Goal: Task Accomplishment & Management: Manage account settings

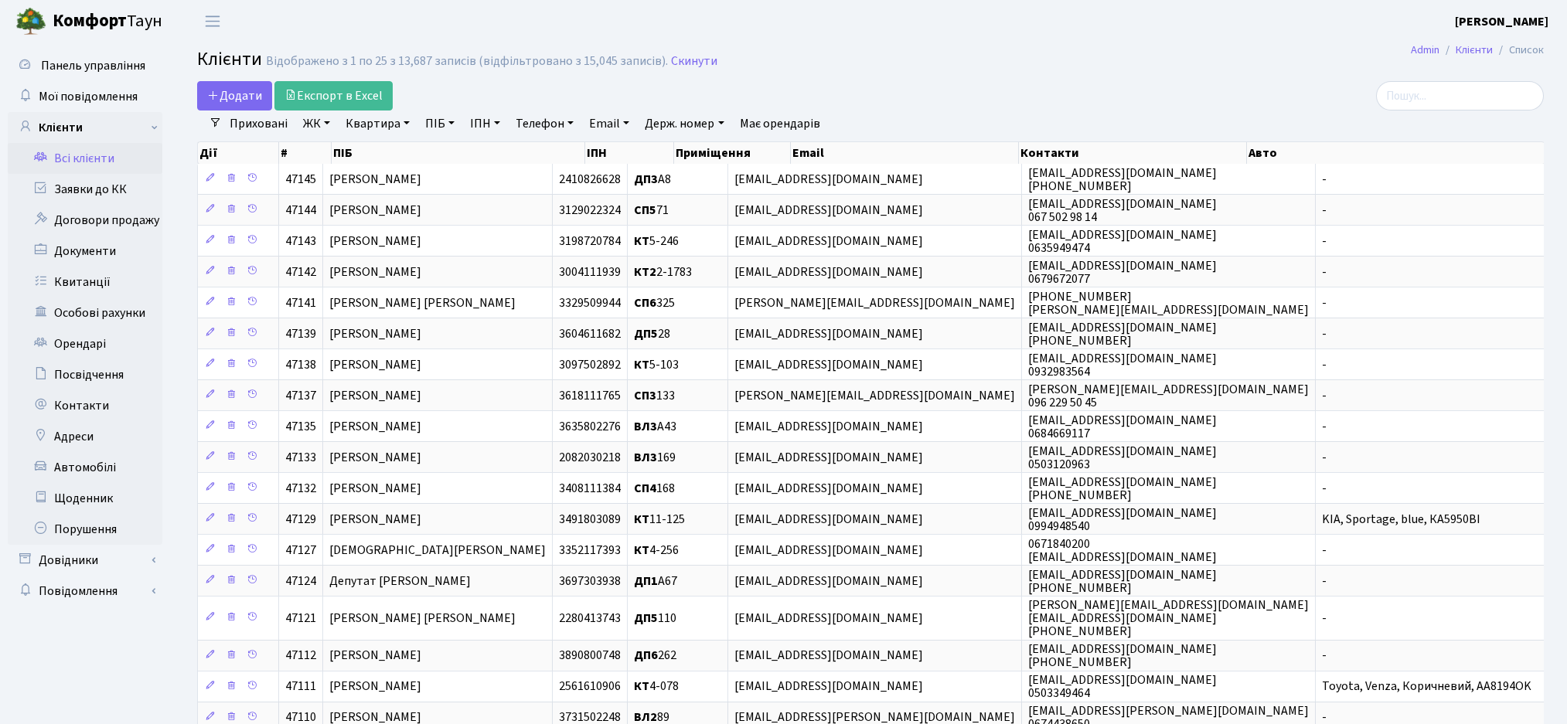
select select "25"
click at [1456, 94] on input "search" at bounding box center [1460, 95] width 168 height 29
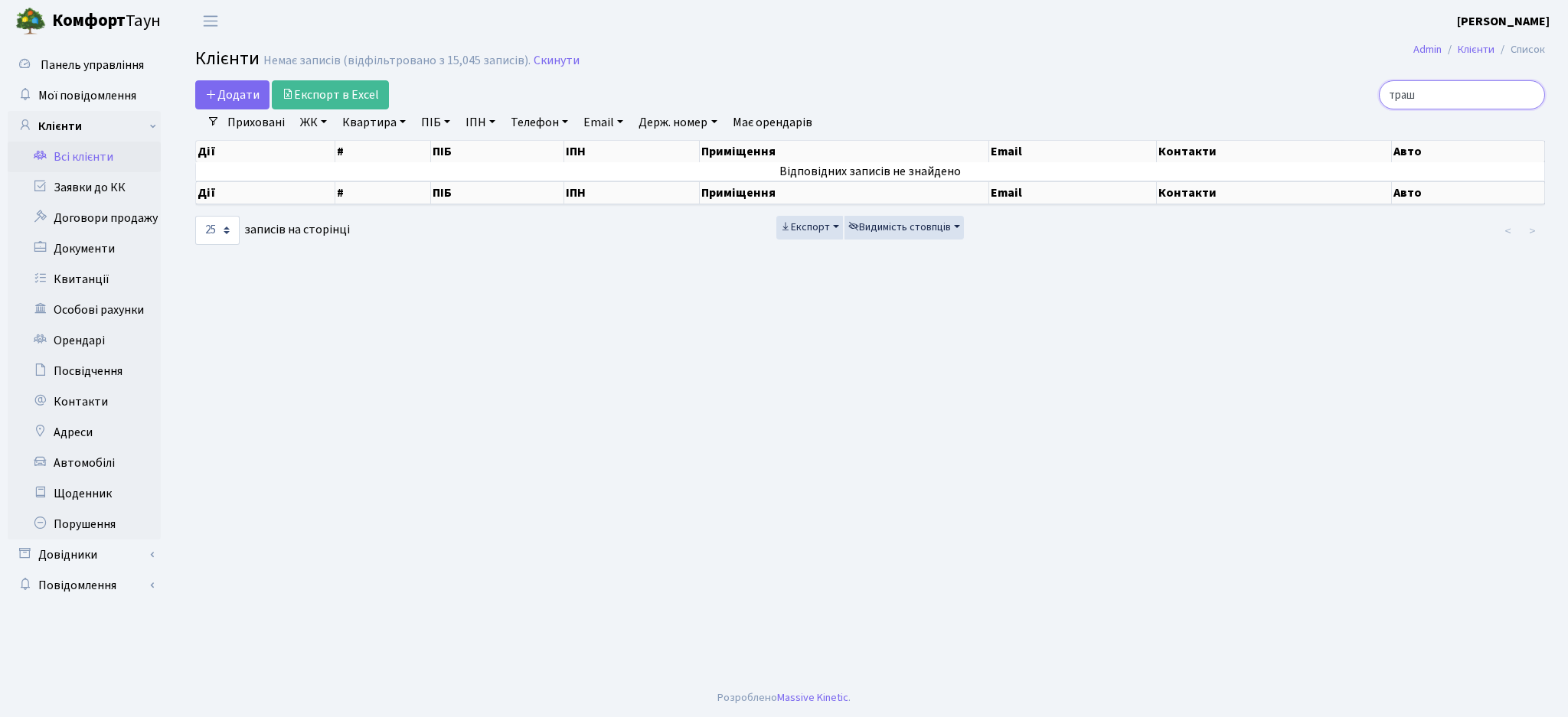
click at [1442, 93] on input "траш" at bounding box center [1462, 94] width 166 height 29
drag, startPoint x: 1448, startPoint y: 93, endPoint x: 1262, endPoint y: 99, distance: 186.1
click at [1262, 99] on div "траш" at bounding box center [1327, 94] width 435 height 29
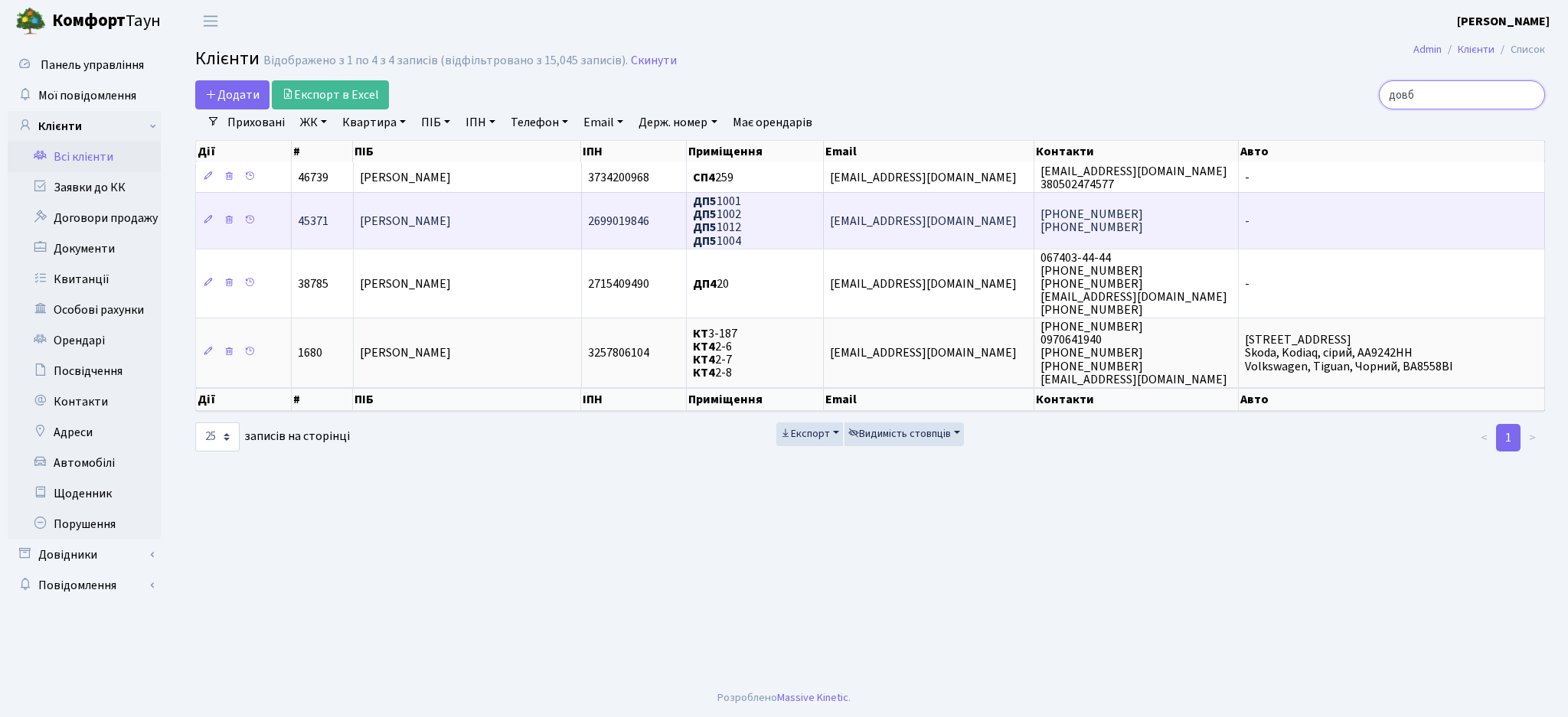
type input "довб"
click at [524, 221] on td "Довбиш Наталія Вікторівна" at bounding box center [468, 220] width 228 height 55
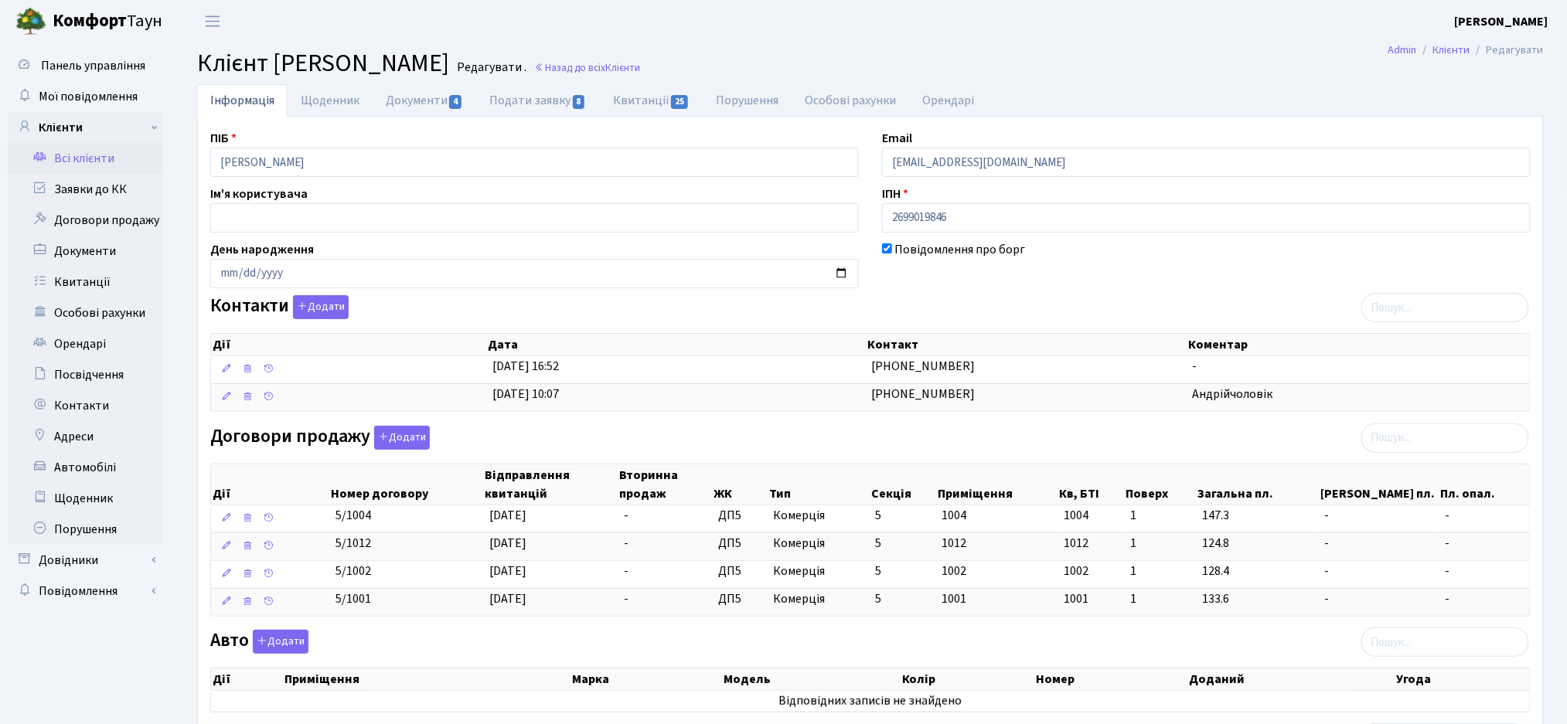
click at [69, 164] on link "Всі клієнти" at bounding box center [85, 158] width 155 height 31
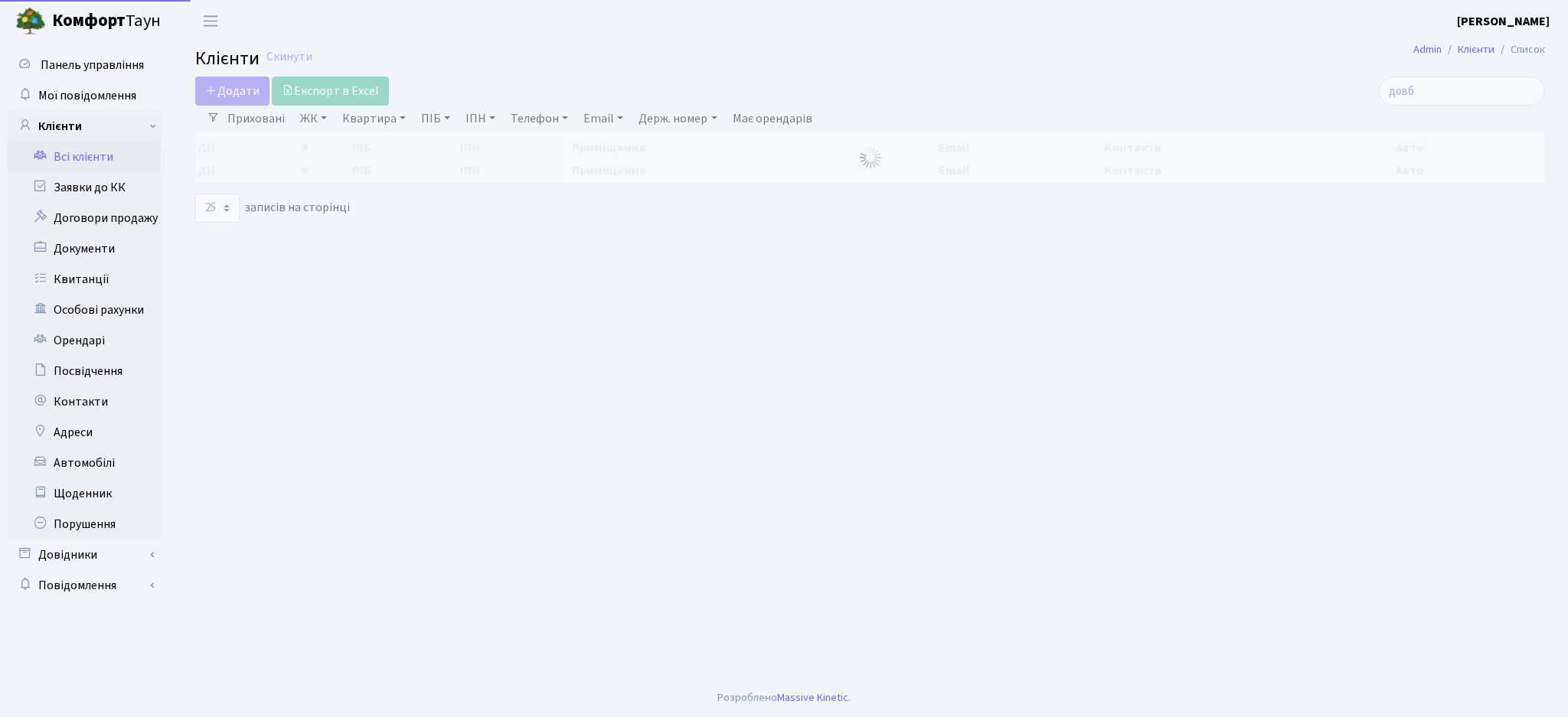
select select
select select "25"
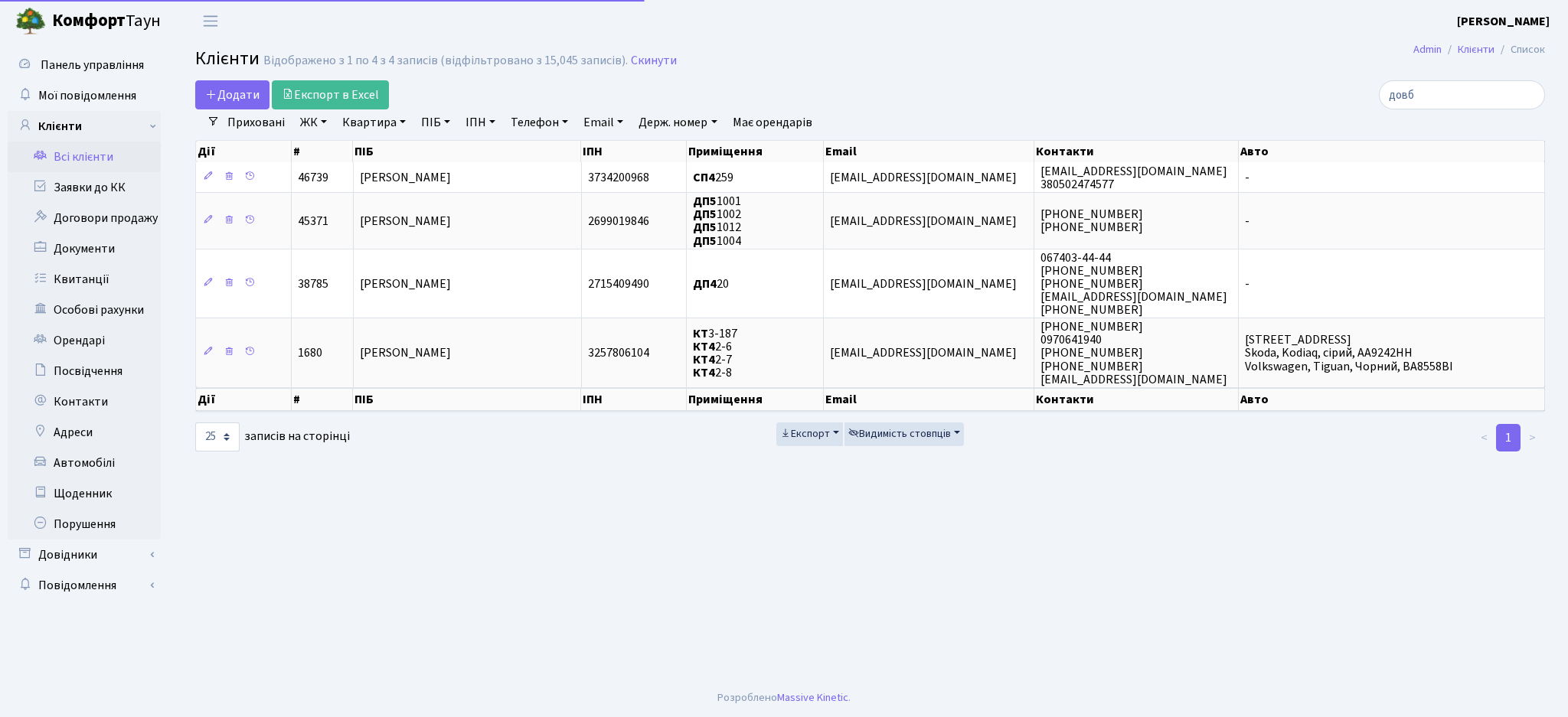
click at [310, 117] on link "ЖК" at bounding box center [313, 123] width 39 height 26
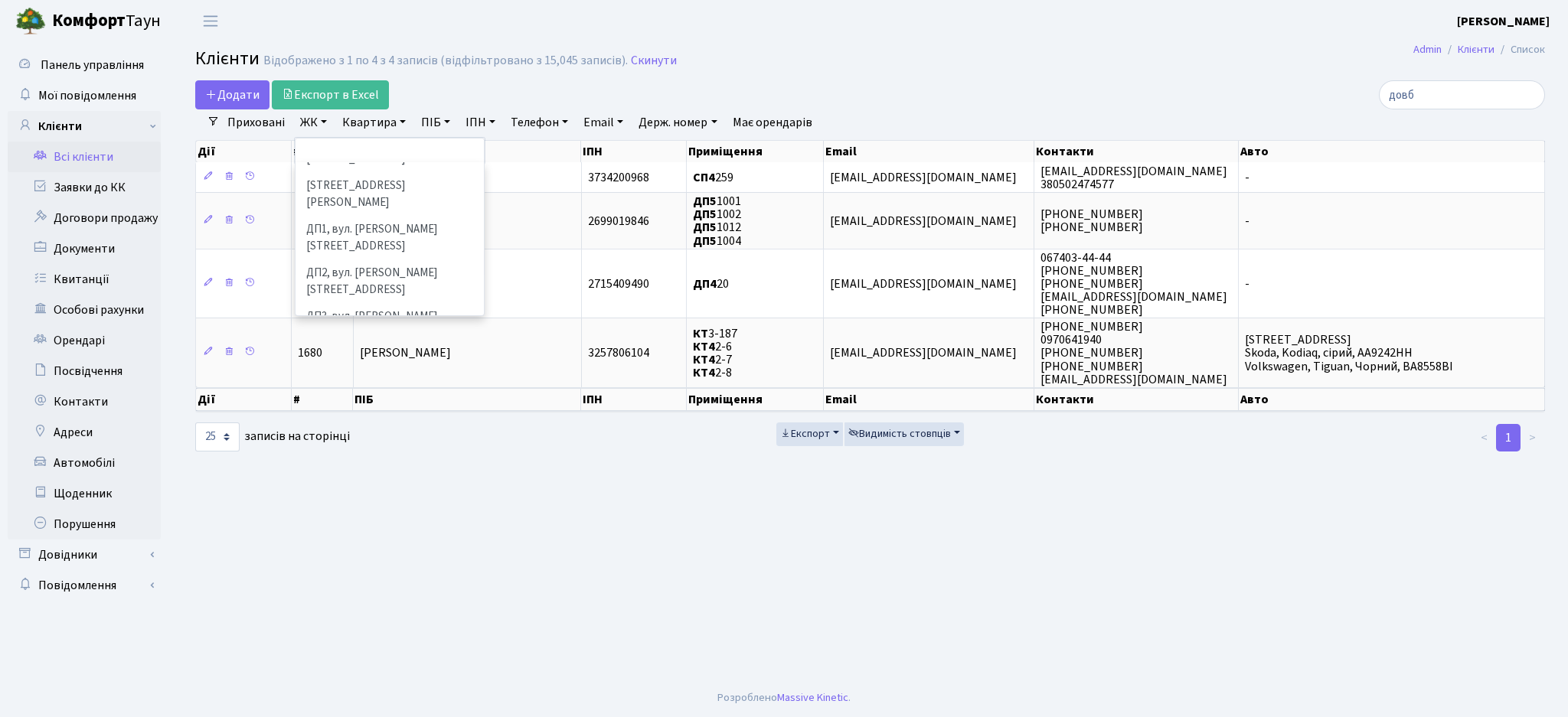
scroll to position [510, 0]
click at [387, 484] on main "Admin Клієнти Список Клієнти Відображено з 1 по 4 з 4 записів (відфільтровано з…" at bounding box center [870, 360] width 1396 height 637
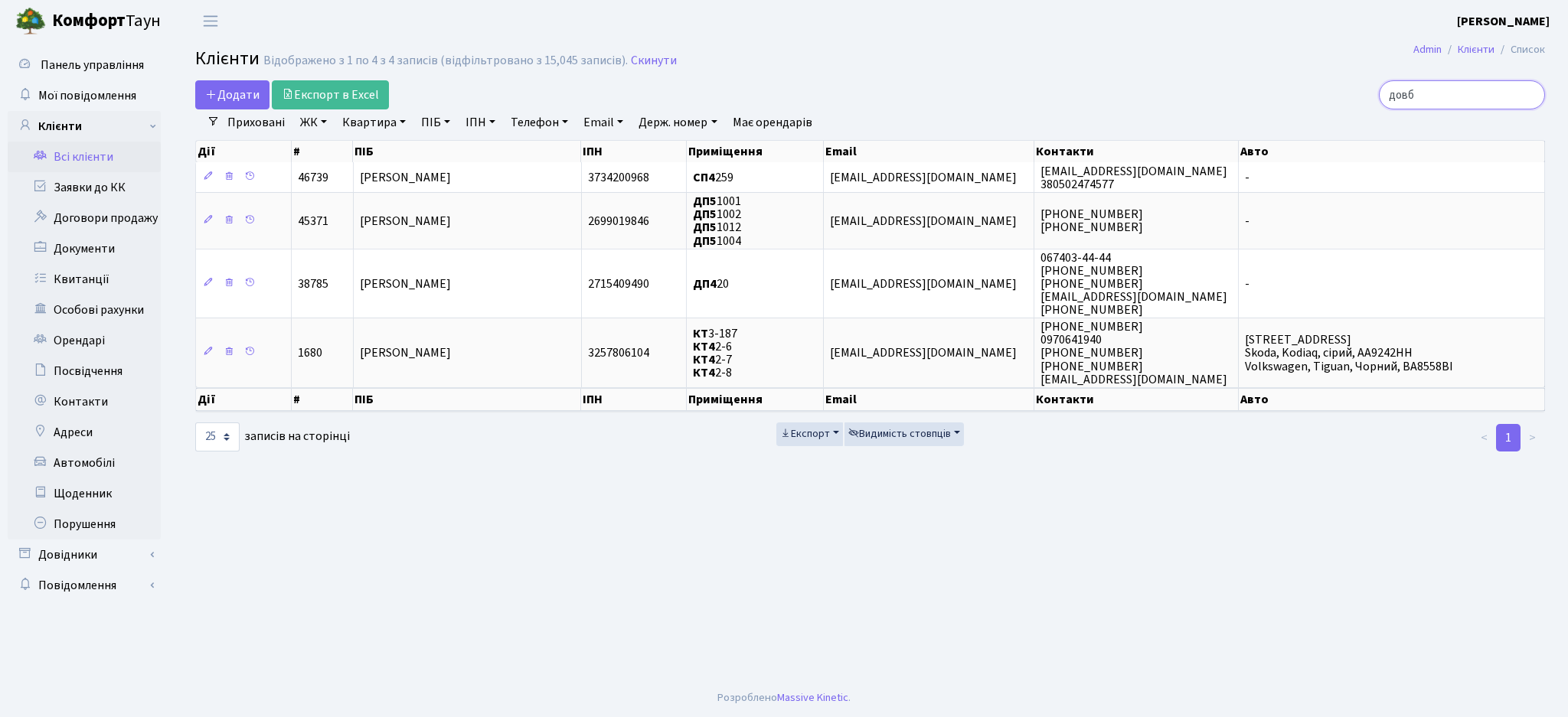
drag, startPoint x: 1448, startPoint y: 90, endPoint x: 1213, endPoint y: 116, distance: 236.4
click at [1213, 116] on div "Додати Експорт в Excel довб Фільтри Приховані ЖК ТХ, вул. Ділова, 1/2 КТ, вул. …" at bounding box center [871, 266] width 1373 height 372
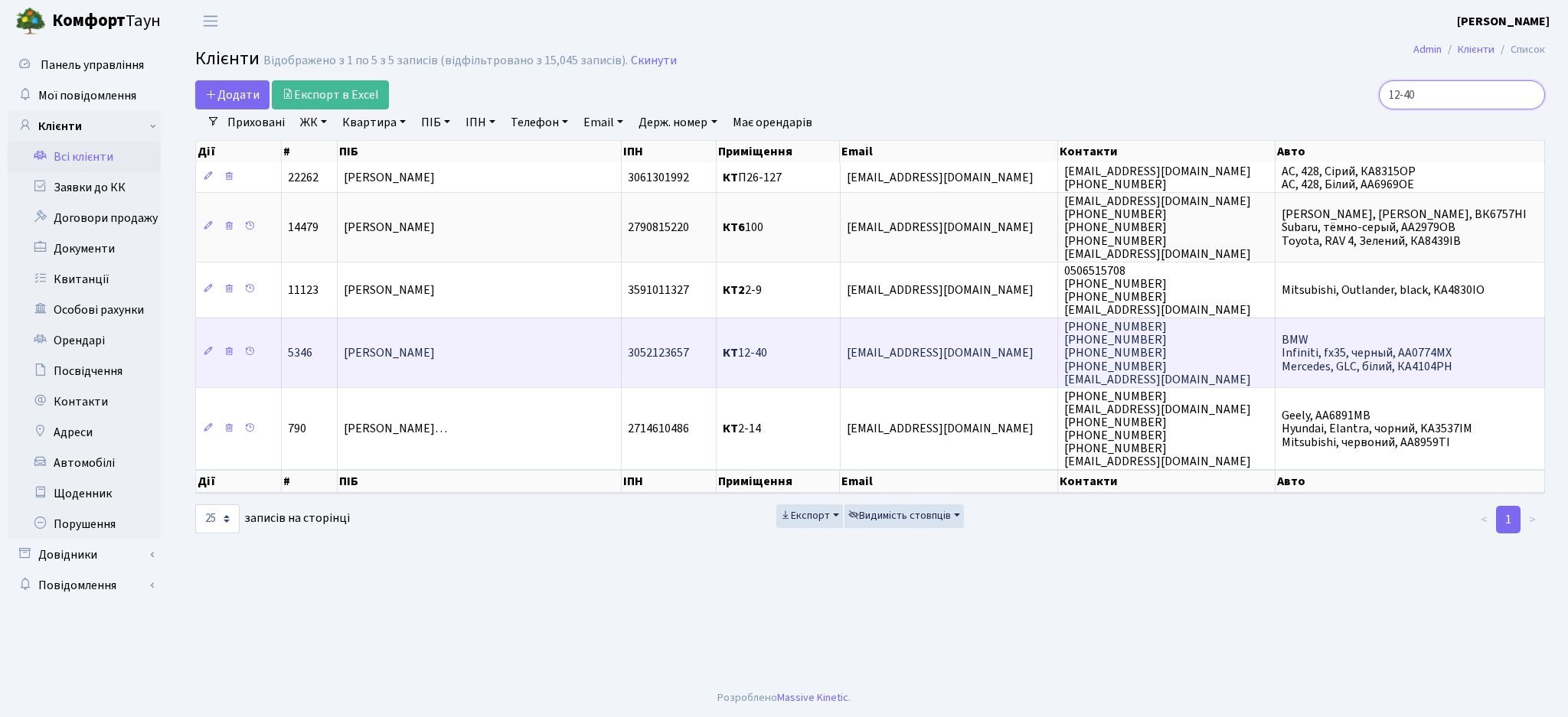
type input "12-40"
click at [598, 366] on td "[PERSON_NAME]" at bounding box center [479, 353] width 284 height 69
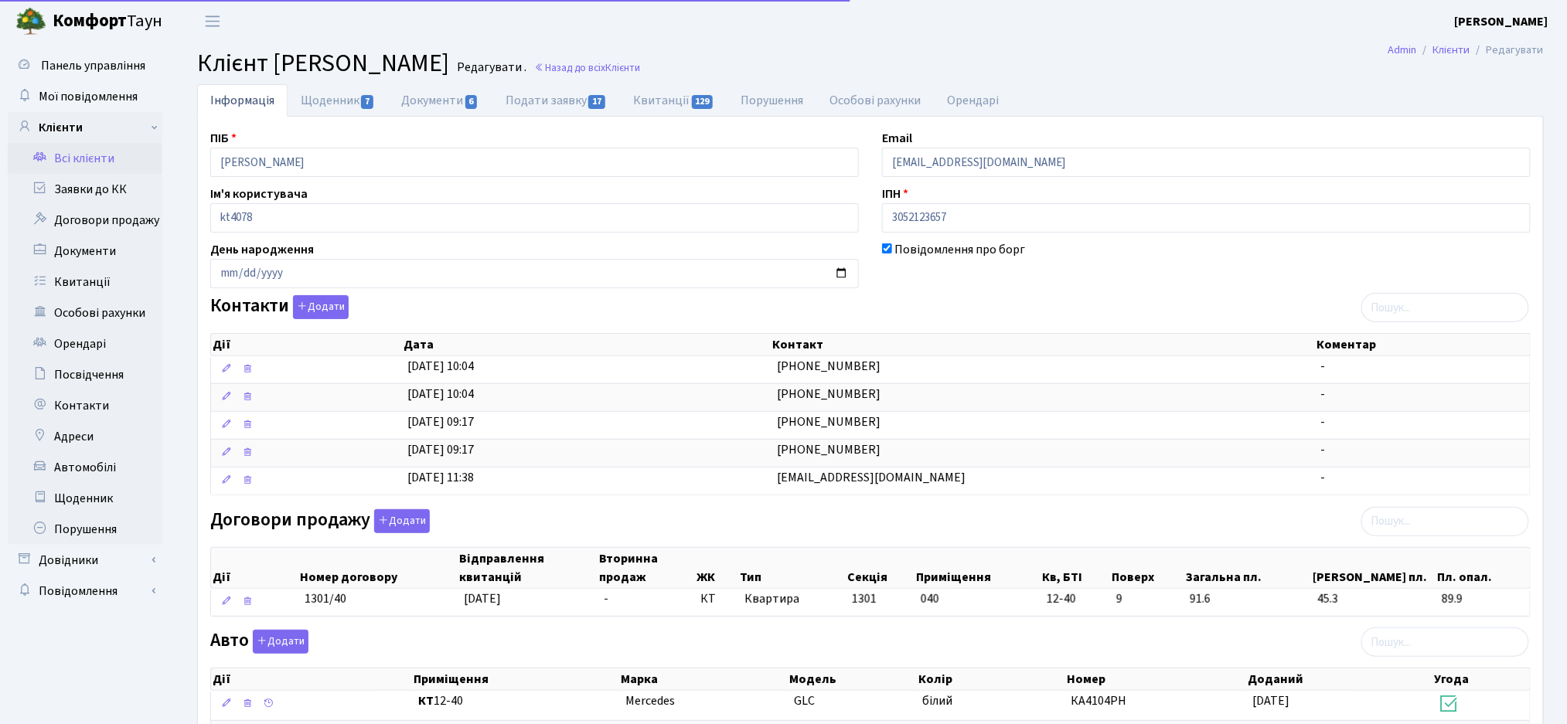
click at [332, 118] on div "ПІБ Ващук Андрій Олександрович Email a.vashchuk@icloud.com Ім'я користувача kt4…" at bounding box center [870, 578] width 1345 height 922
click at [328, 104] on link "Щоденник 7" at bounding box center [338, 100] width 100 height 32
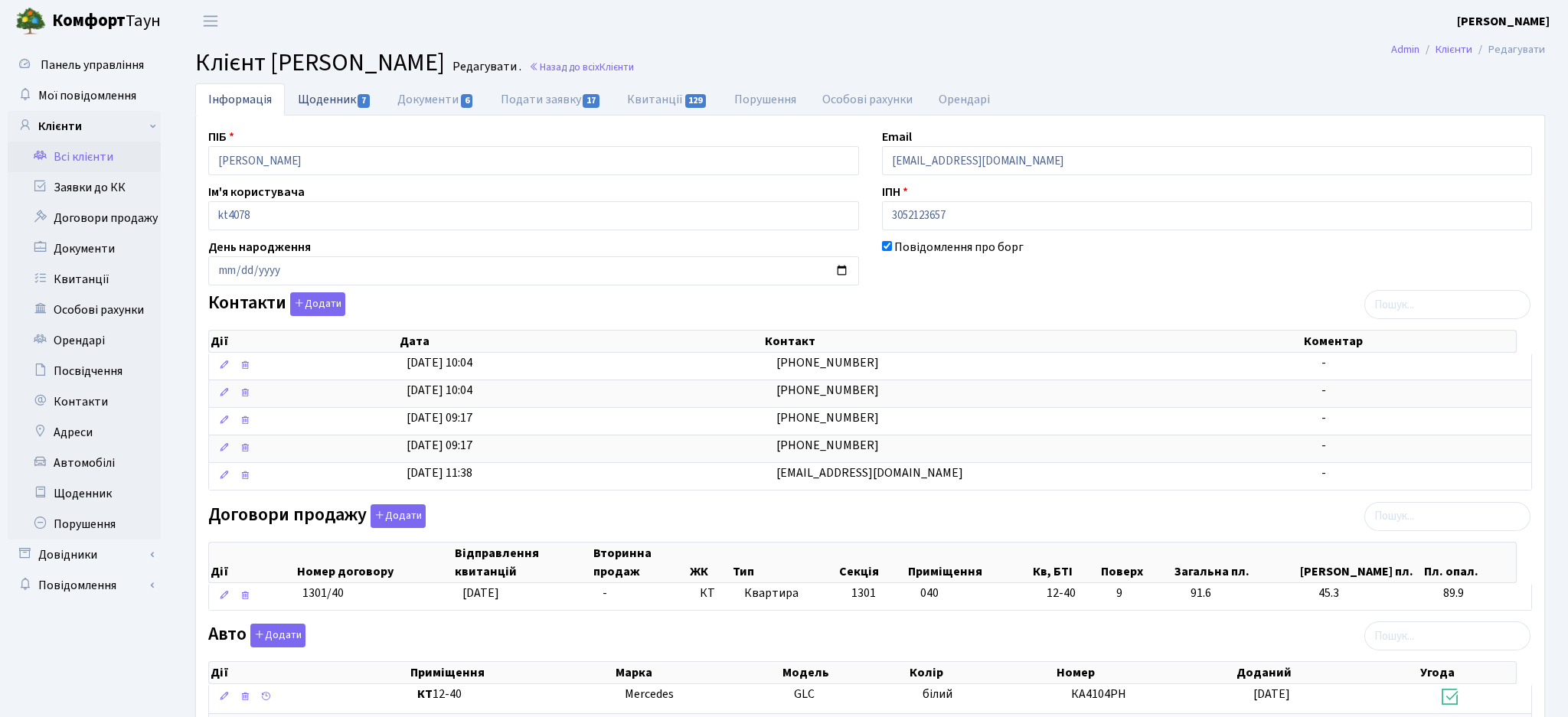
select select "25"
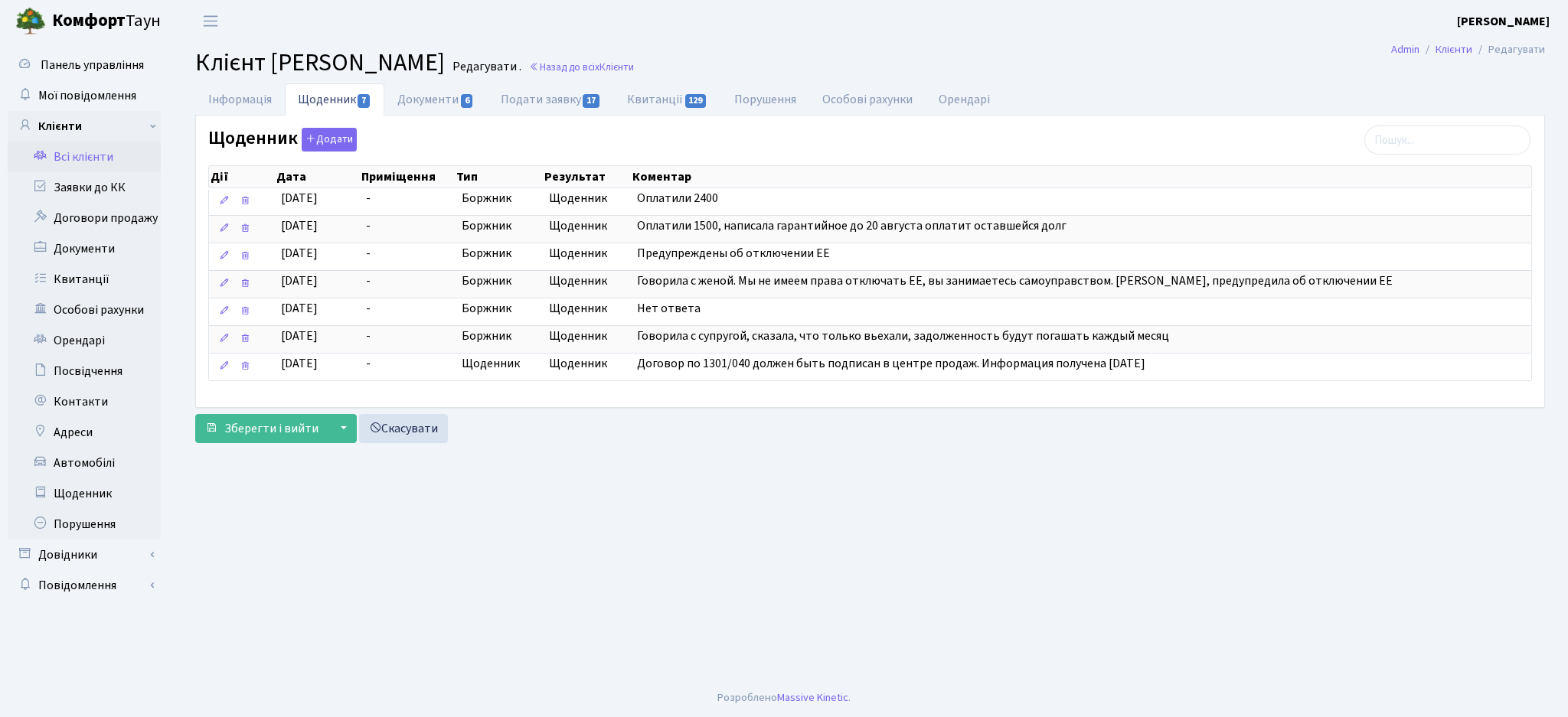
click at [259, 74] on span "Клієнт Ващук Андрій Олександрович" at bounding box center [320, 63] width 250 height 36
click at [250, 99] on link "Інформація" at bounding box center [240, 99] width 89 height 32
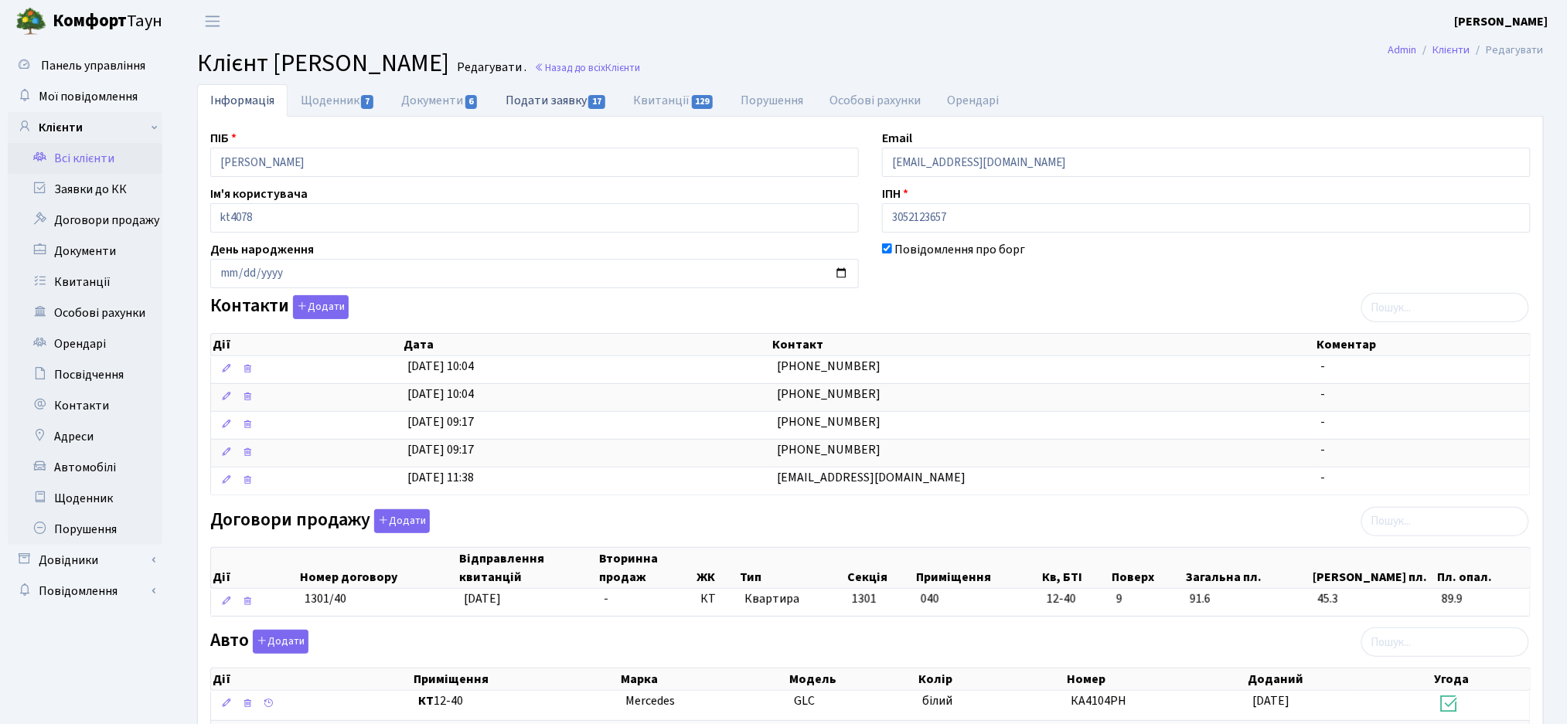
click at [557, 104] on link "Подати заявку 17" at bounding box center [556, 100] width 128 height 32
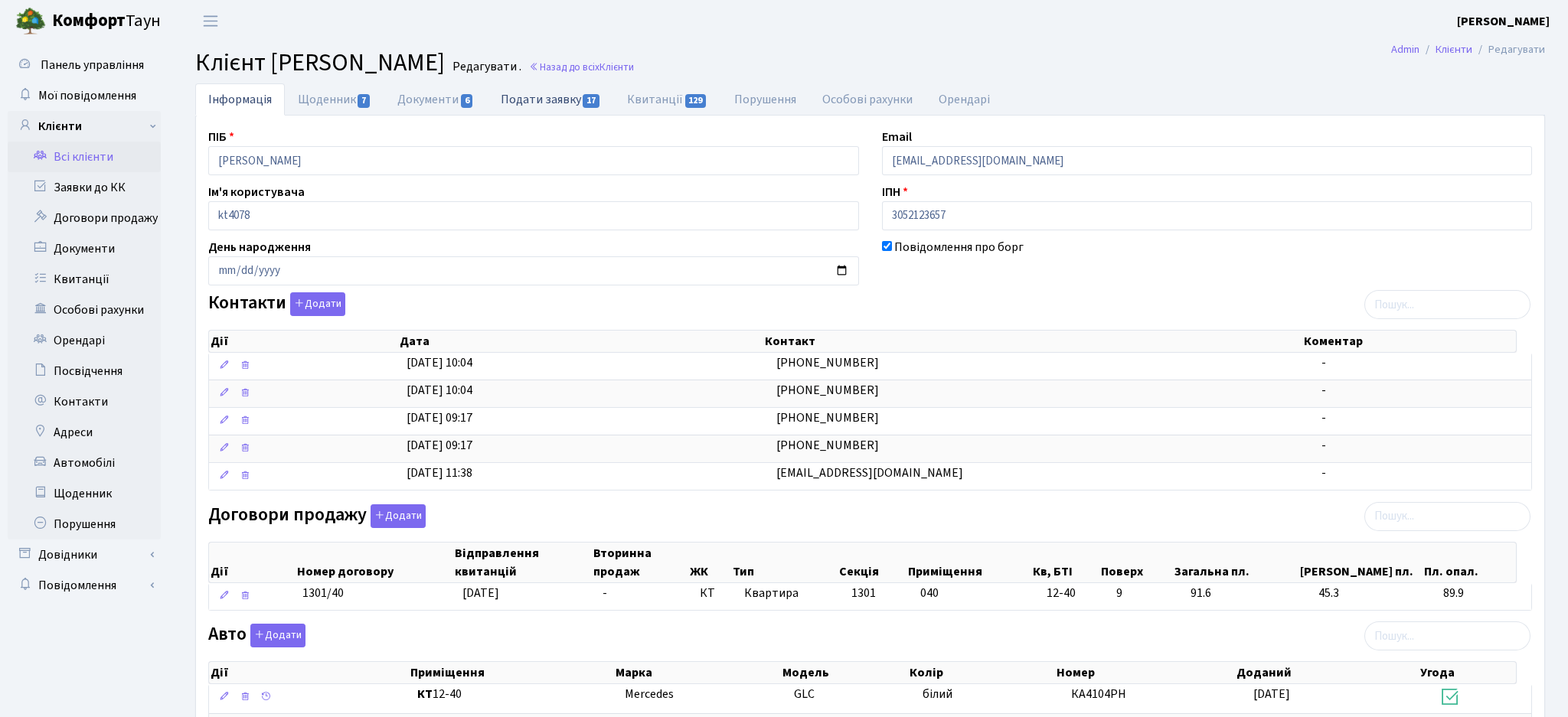
select select "25"
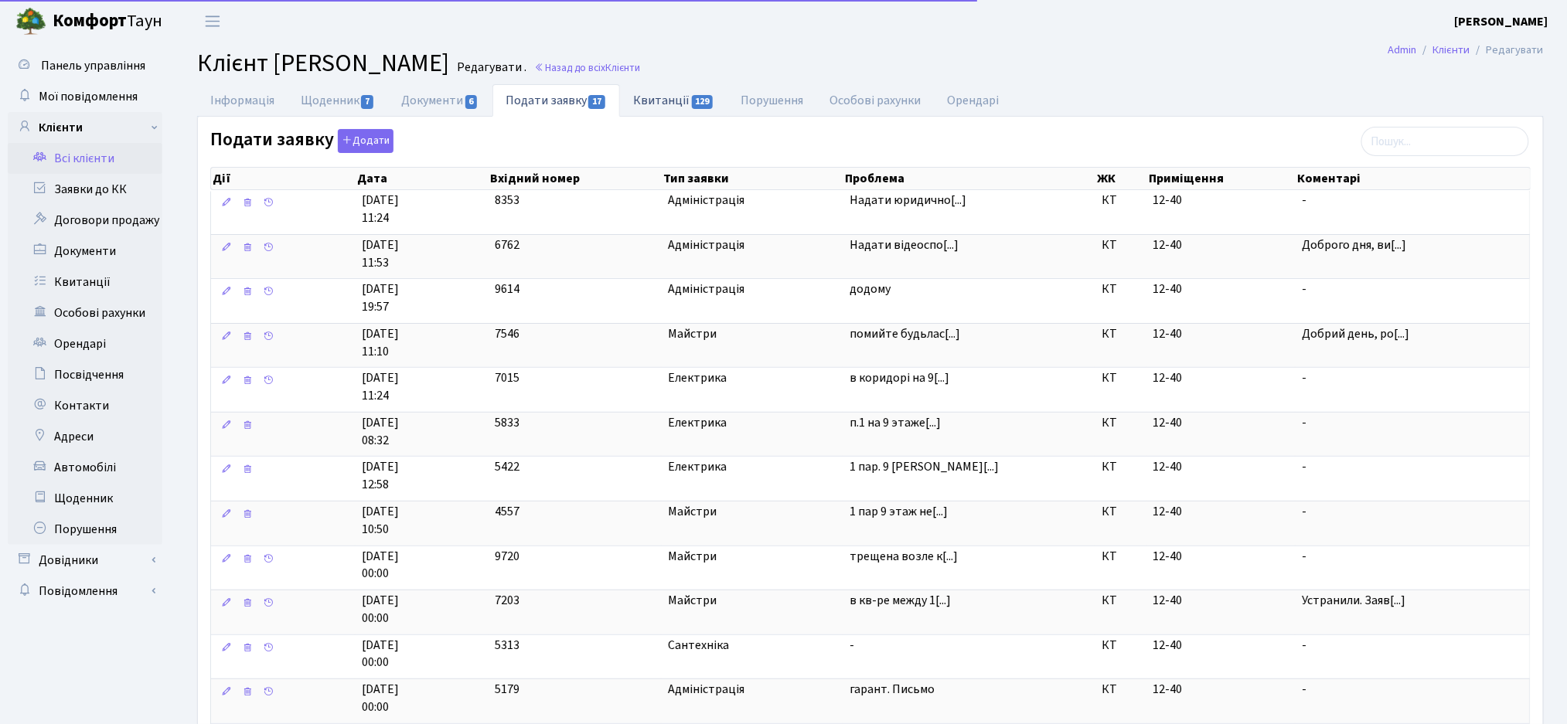
click at [710, 97] on span "129" at bounding box center [703, 102] width 22 height 14
select select "25"
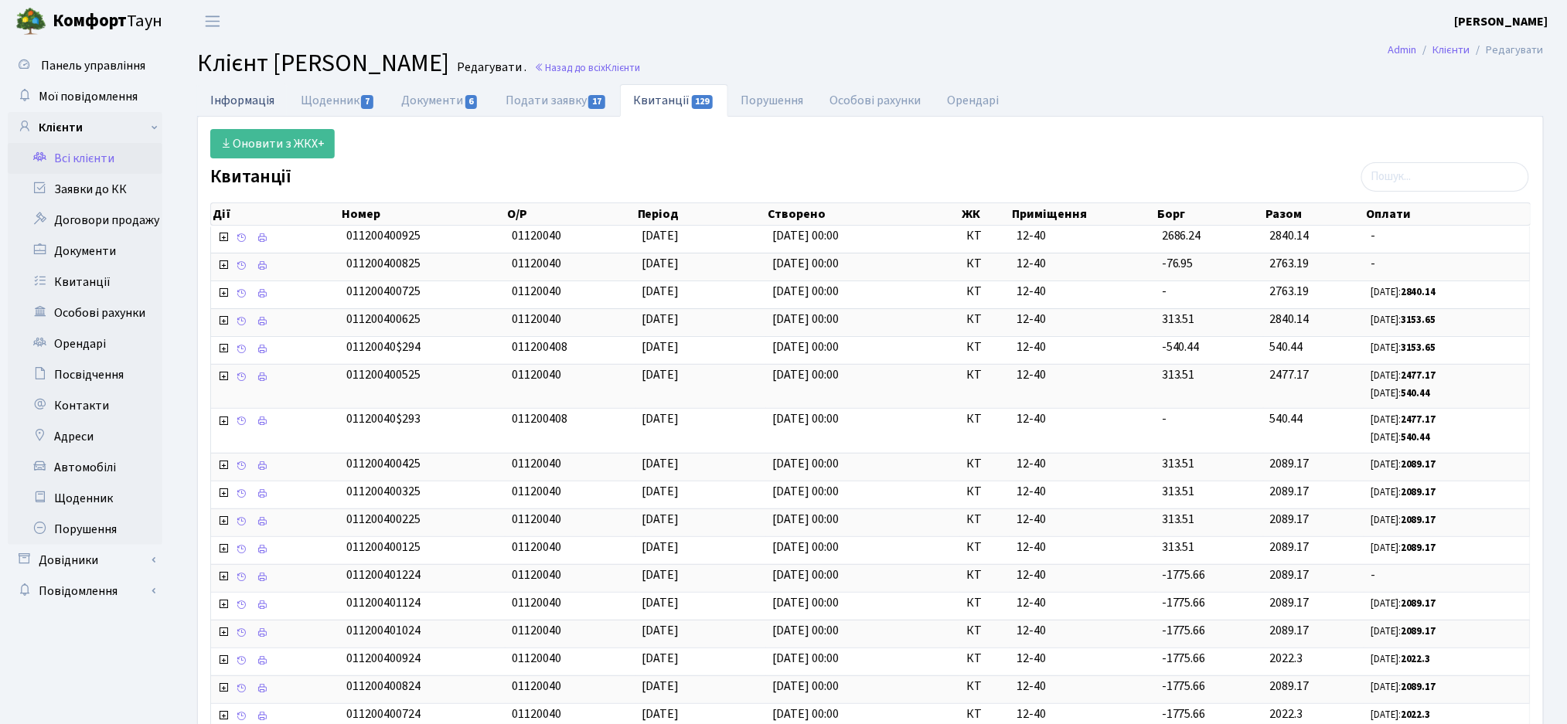
click at [258, 97] on link "Інформація" at bounding box center [242, 100] width 90 height 32
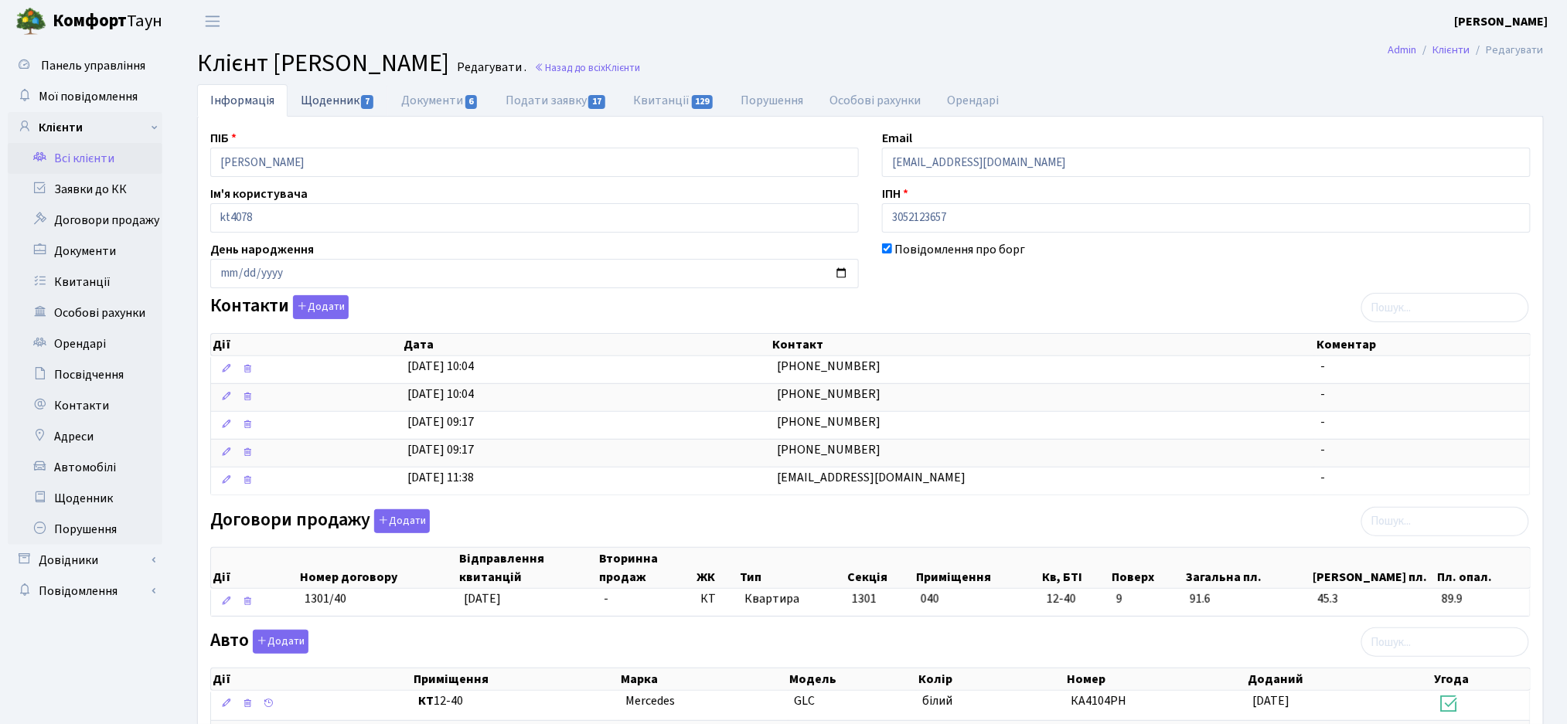
click at [354, 103] on link "Щоденник 7" at bounding box center [338, 100] width 100 height 32
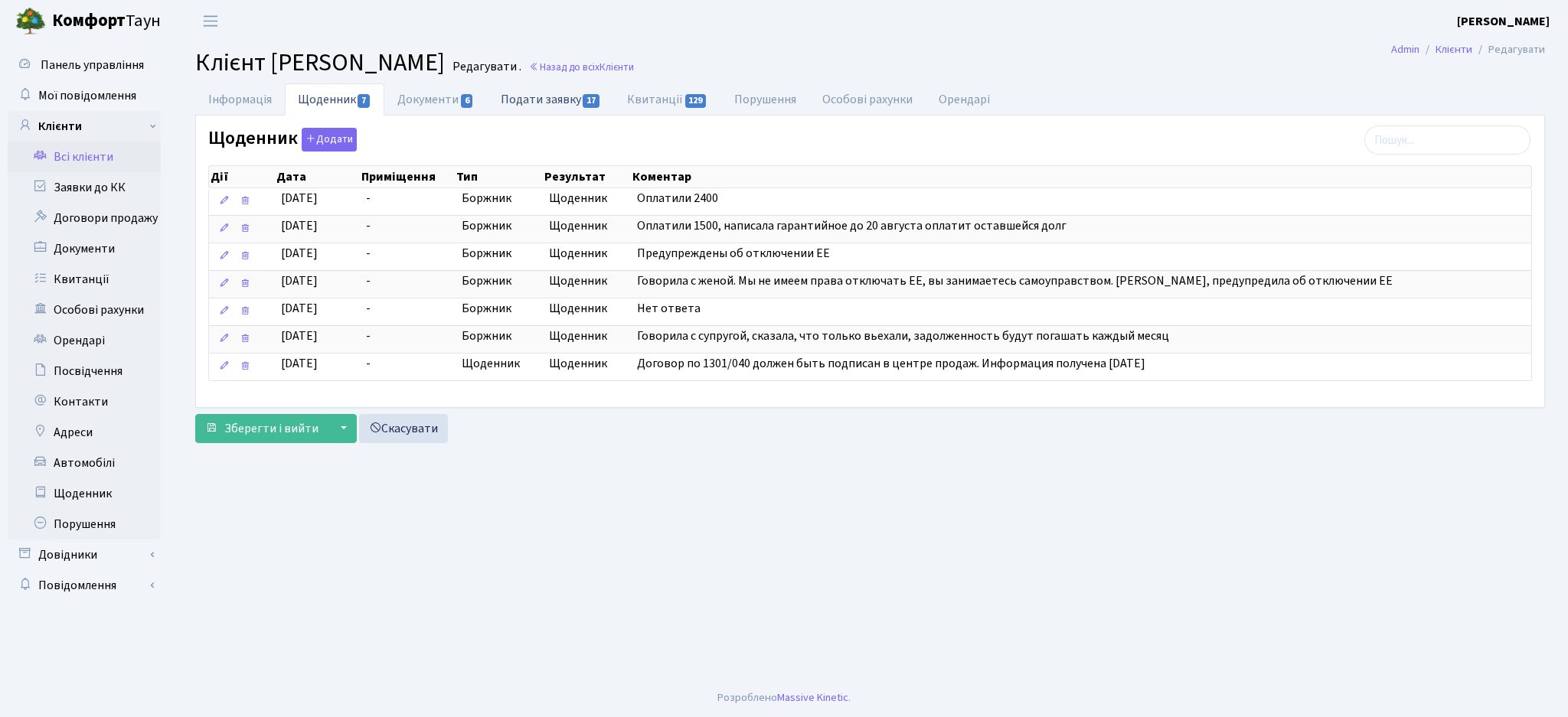
click at [549, 99] on link "Подати заявку 17" at bounding box center [551, 99] width 127 height 32
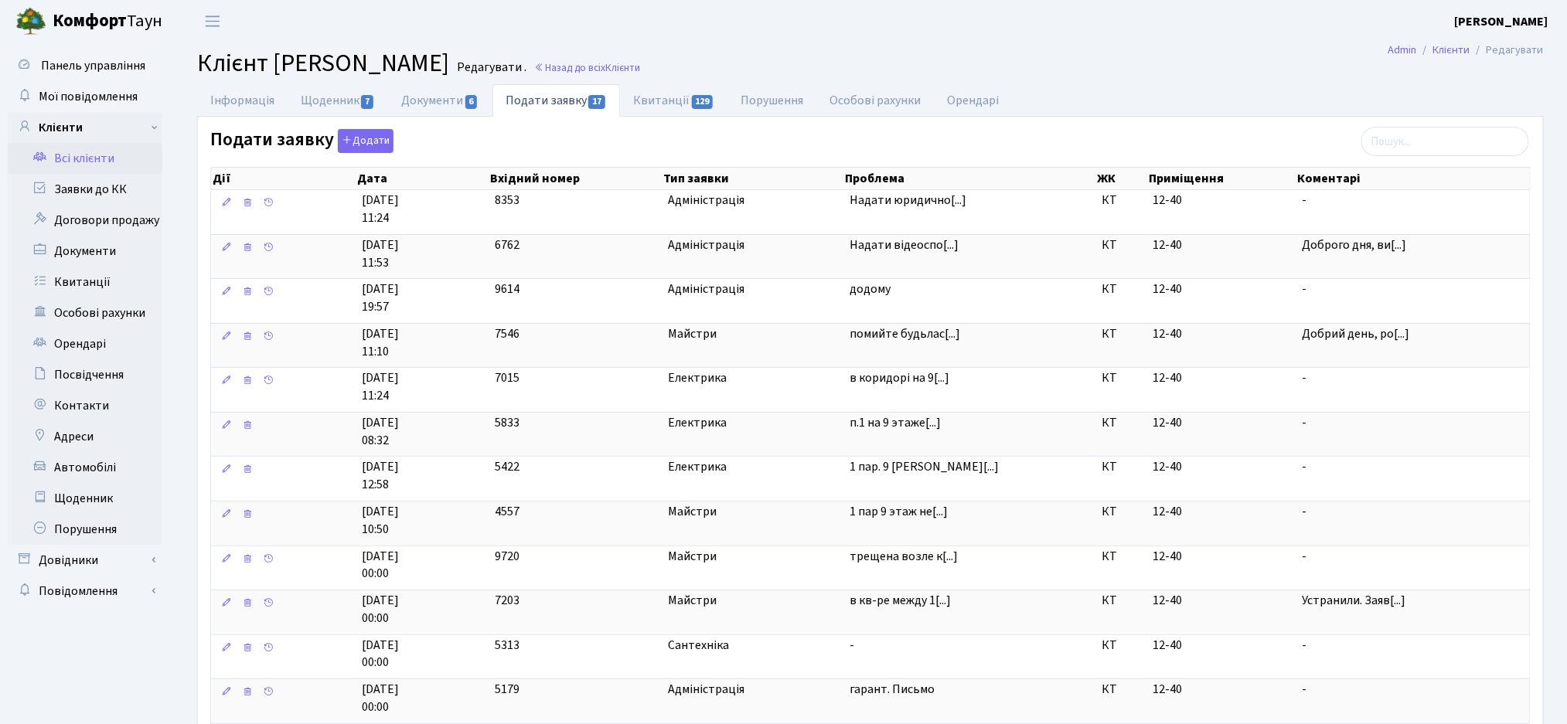
click at [1096, 19] on header "Комфорт Таун Жигун Є. П. Мій обліковий запис Вийти" at bounding box center [783, 21] width 1567 height 43
click at [462, 98] on link "Документи 6" at bounding box center [440, 100] width 104 height 32
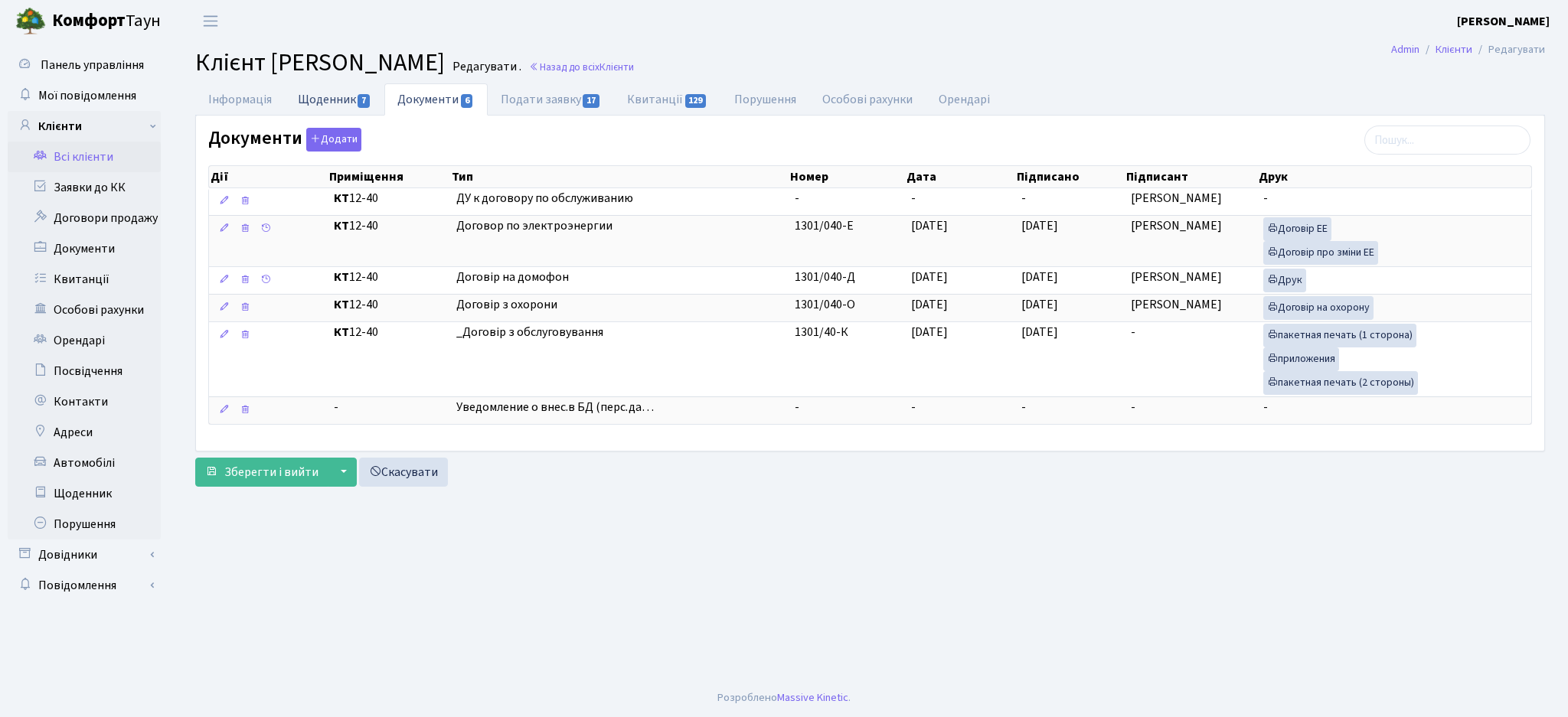
click at [353, 97] on link "Щоденник 7" at bounding box center [335, 99] width 99 height 32
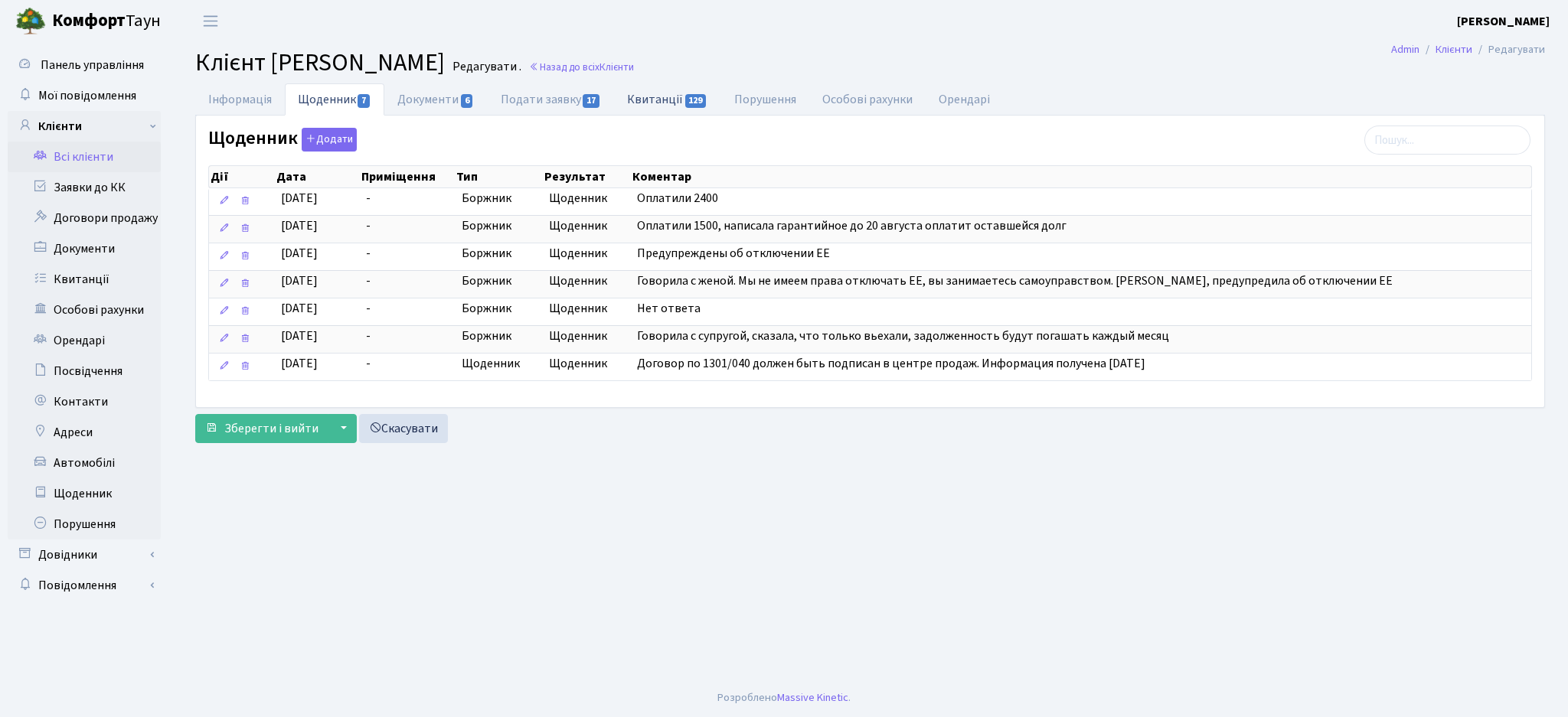
click at [657, 105] on link "Квитанції 129" at bounding box center [667, 99] width 106 height 32
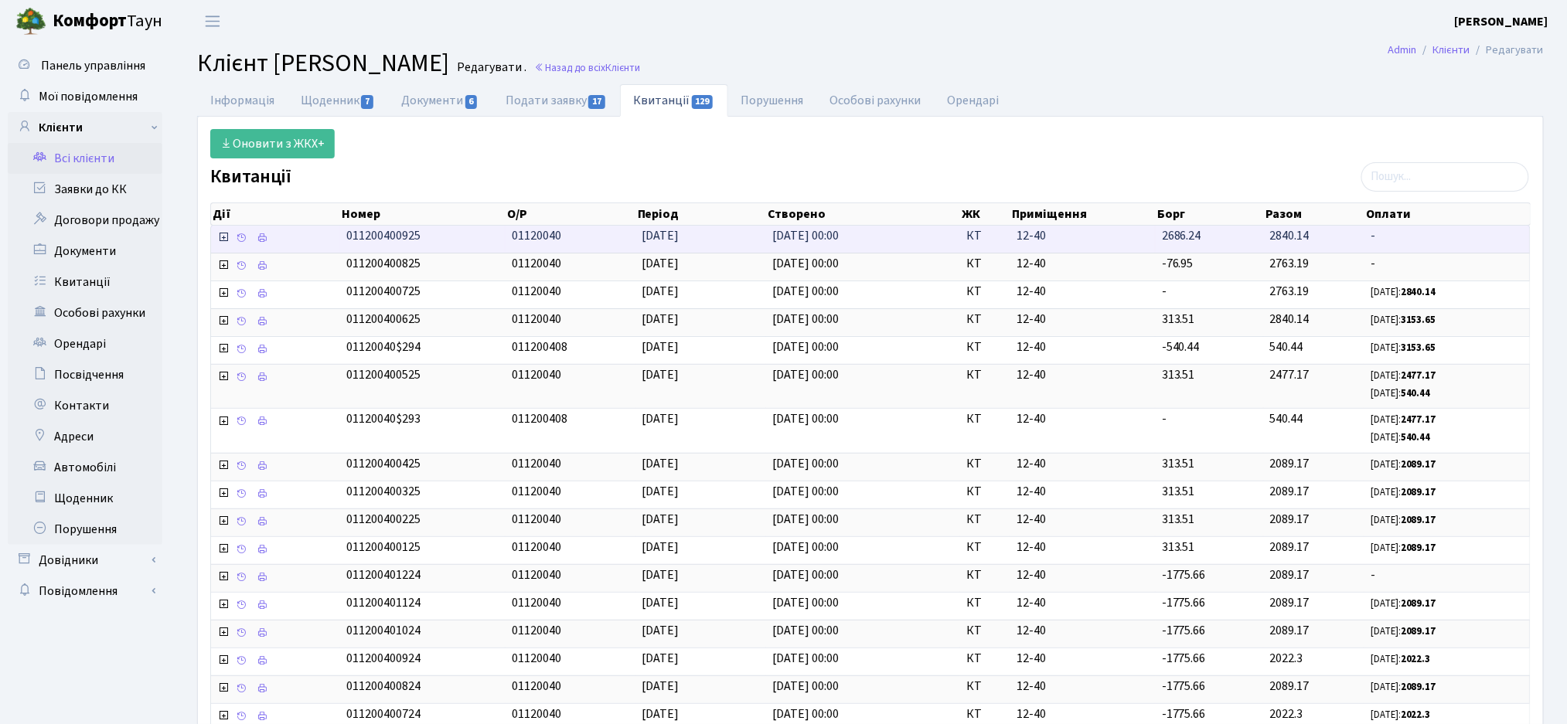
click at [219, 237] on icon at bounding box center [223, 237] width 12 height 12
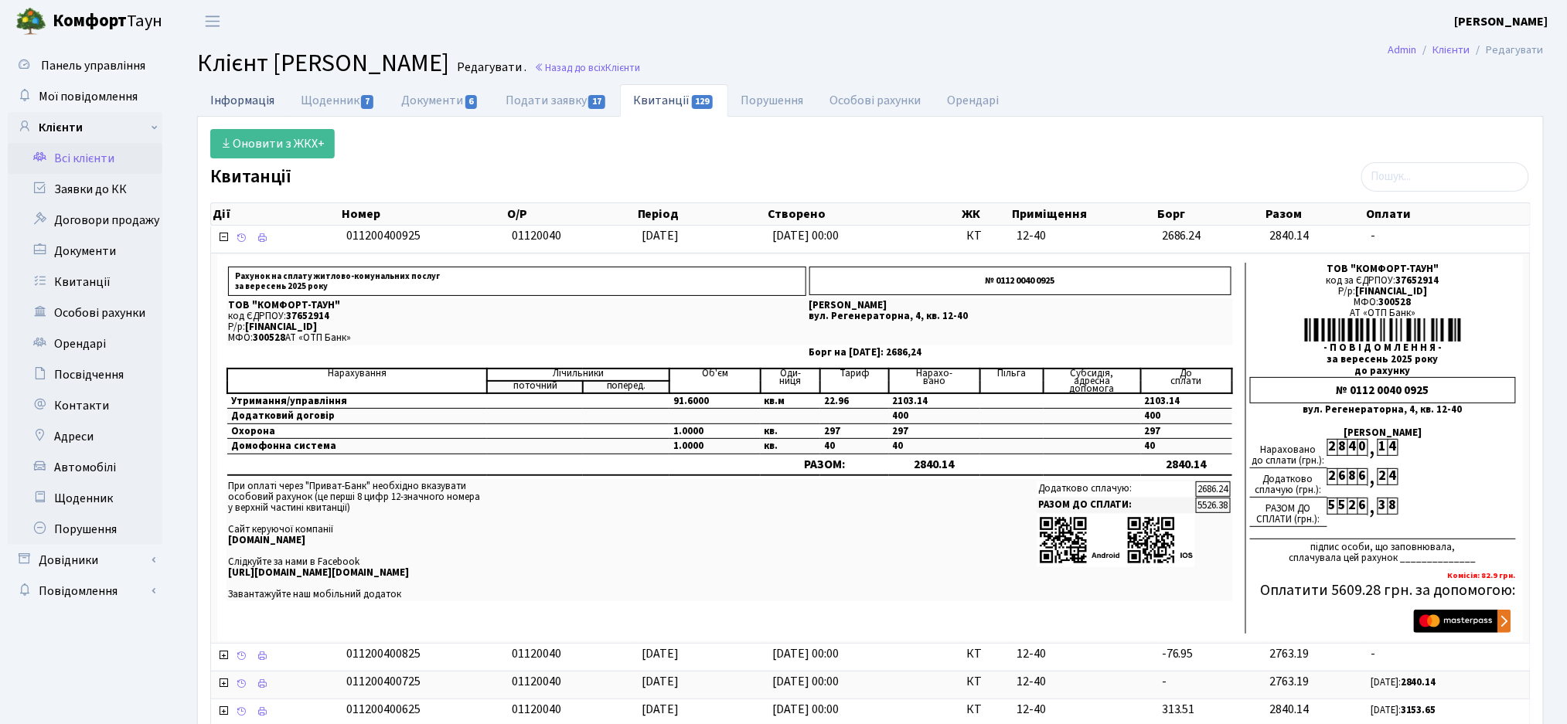
click at [223, 104] on link "Інформація" at bounding box center [242, 100] width 90 height 32
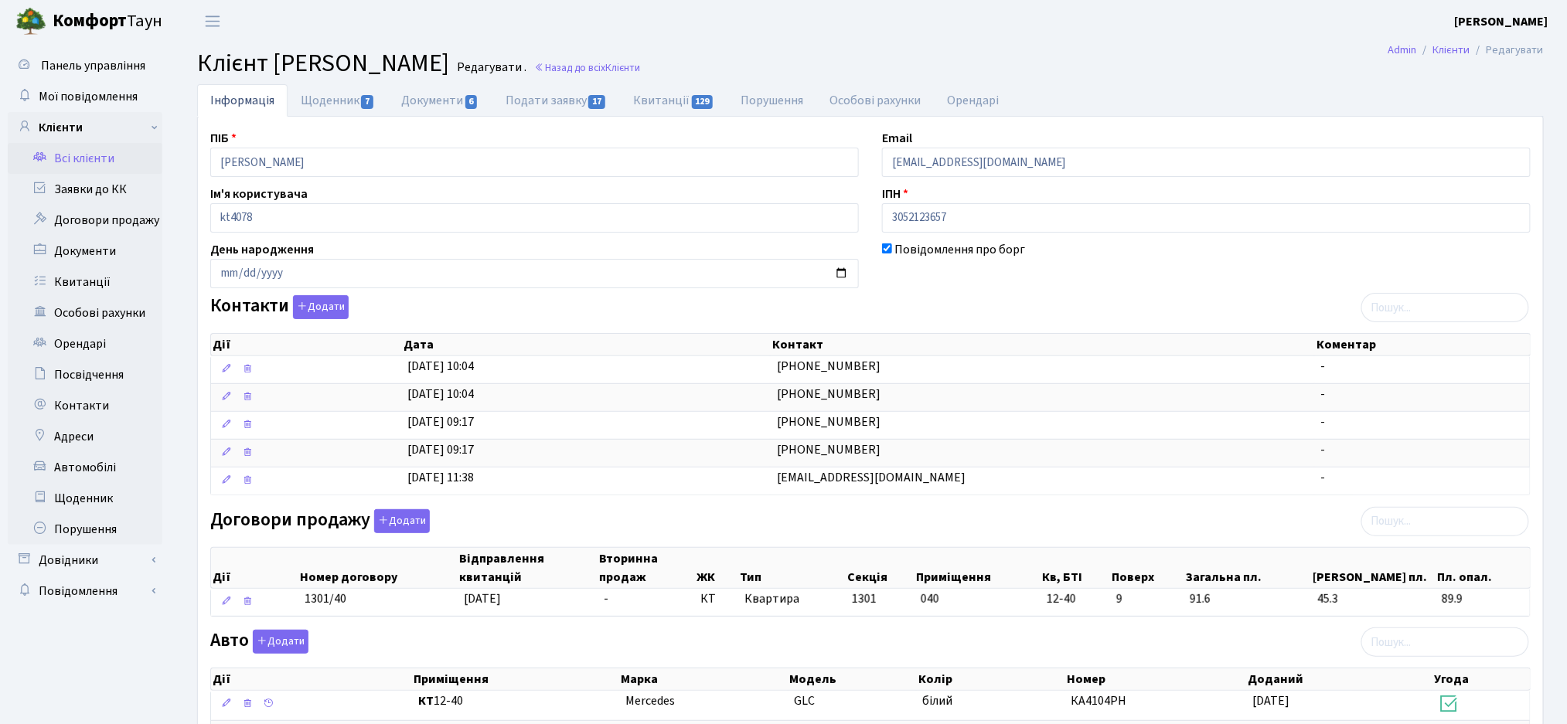
click at [54, 162] on link "Всі клієнти" at bounding box center [85, 158] width 155 height 31
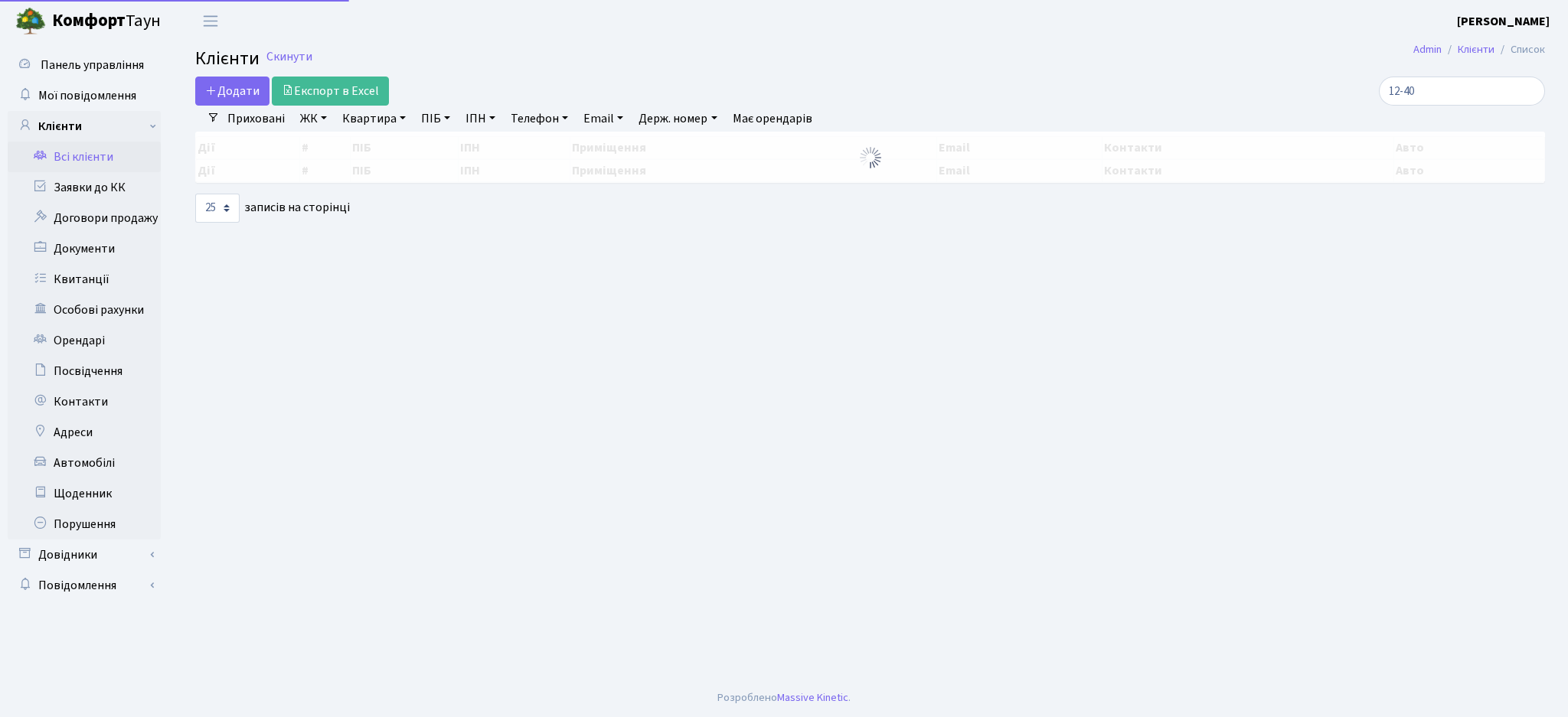
select select "25"
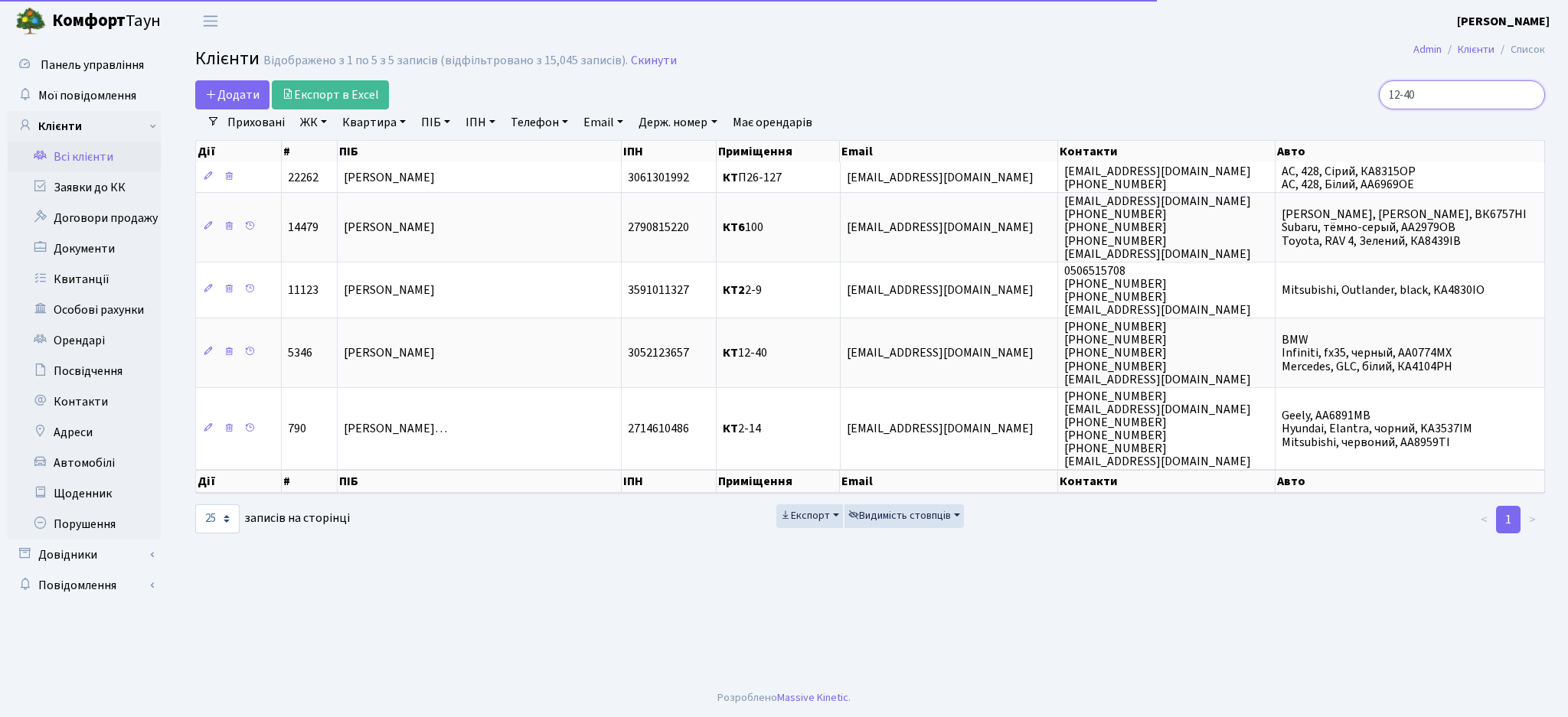
drag, startPoint x: 1473, startPoint y: 94, endPoint x: 1267, endPoint y: 78, distance: 206.6
click at [1267, 81] on div "12-40" at bounding box center [1327, 94] width 435 height 29
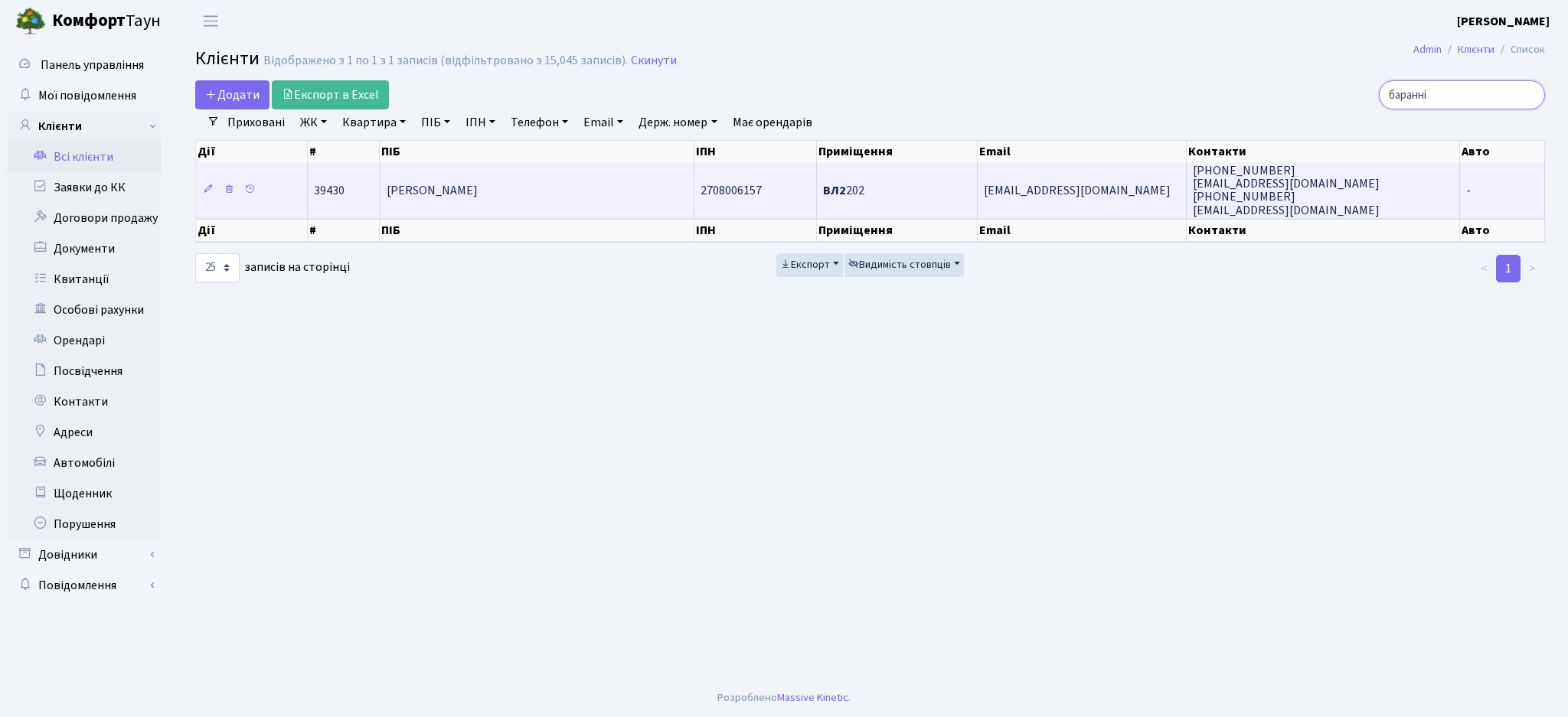
type input "баранні"
click at [591, 202] on td "[PERSON_NAME] [PERSON_NAME]" at bounding box center [537, 190] width 314 height 55
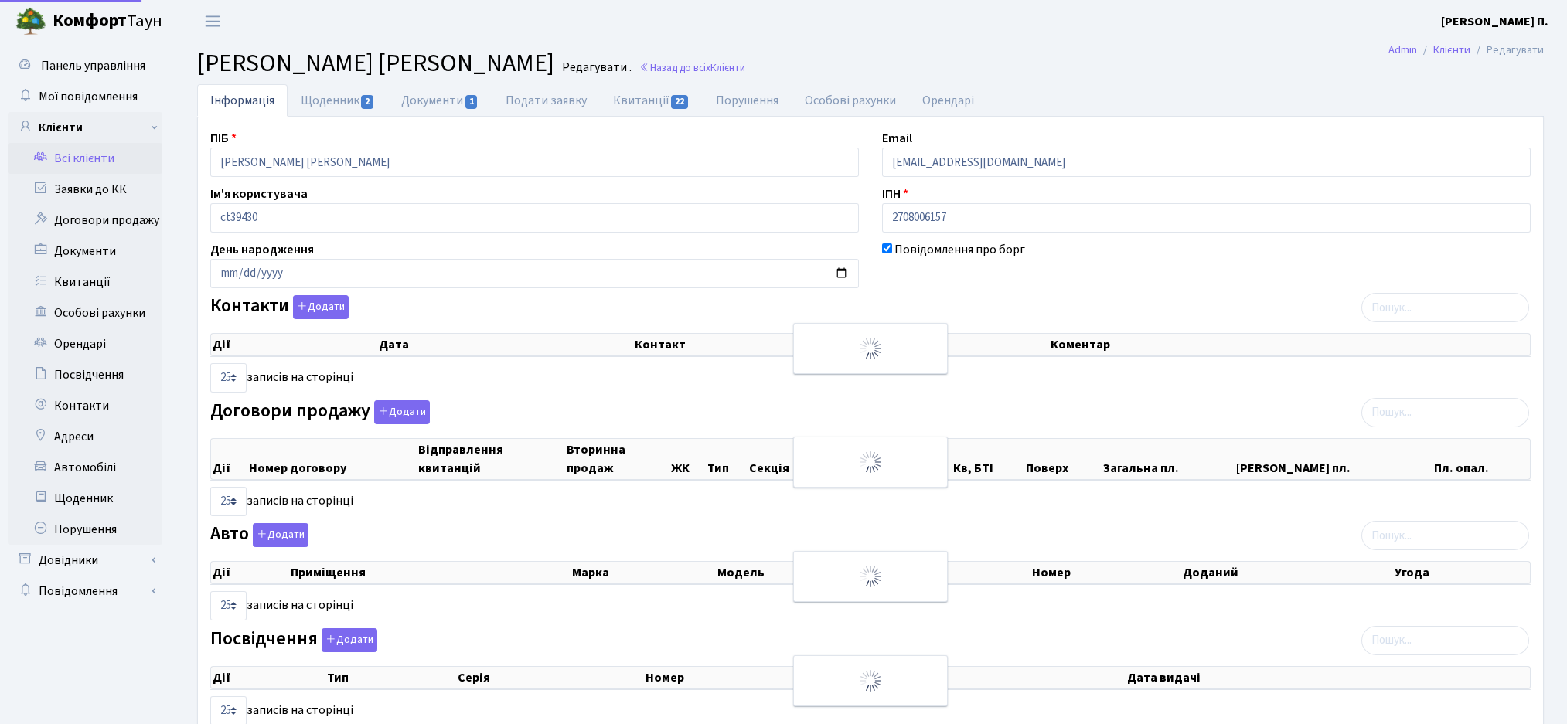
select select "25"
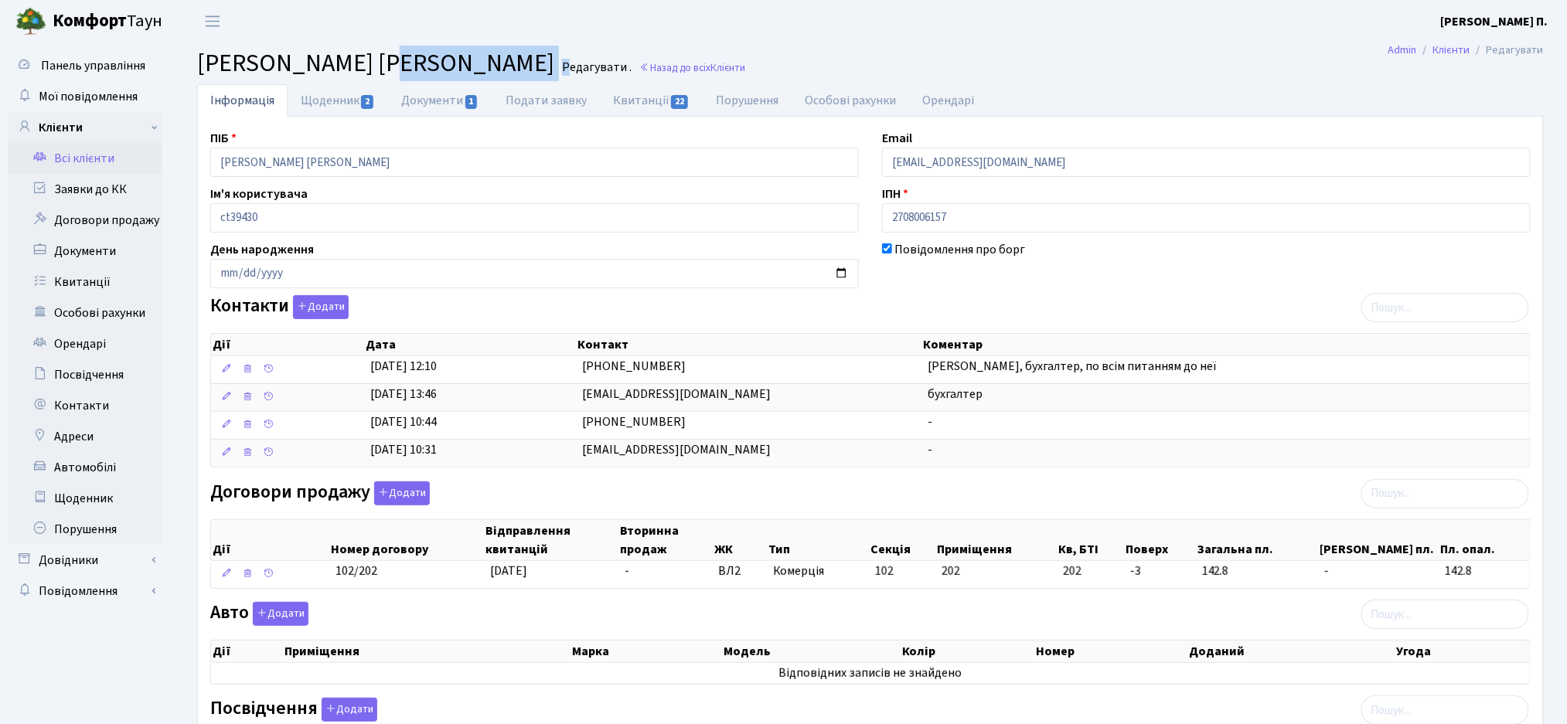
drag, startPoint x: 382, startPoint y: 58, endPoint x: 641, endPoint y: 71, distance: 259.3
click at [641, 71] on h2 "Клієнт Бараннік Анатолій Миколайович Редагувати . Назад до всіх Клієнти" at bounding box center [870, 63] width 1347 height 29
copy h2 "Анатолій Миколайович Р"
click at [391, 69] on span "Клієнт Бараннік Анатолій Миколайович" at bounding box center [375, 64] width 357 height 36
click at [659, 102] on link "Квитанції 22" at bounding box center [651, 100] width 103 height 32
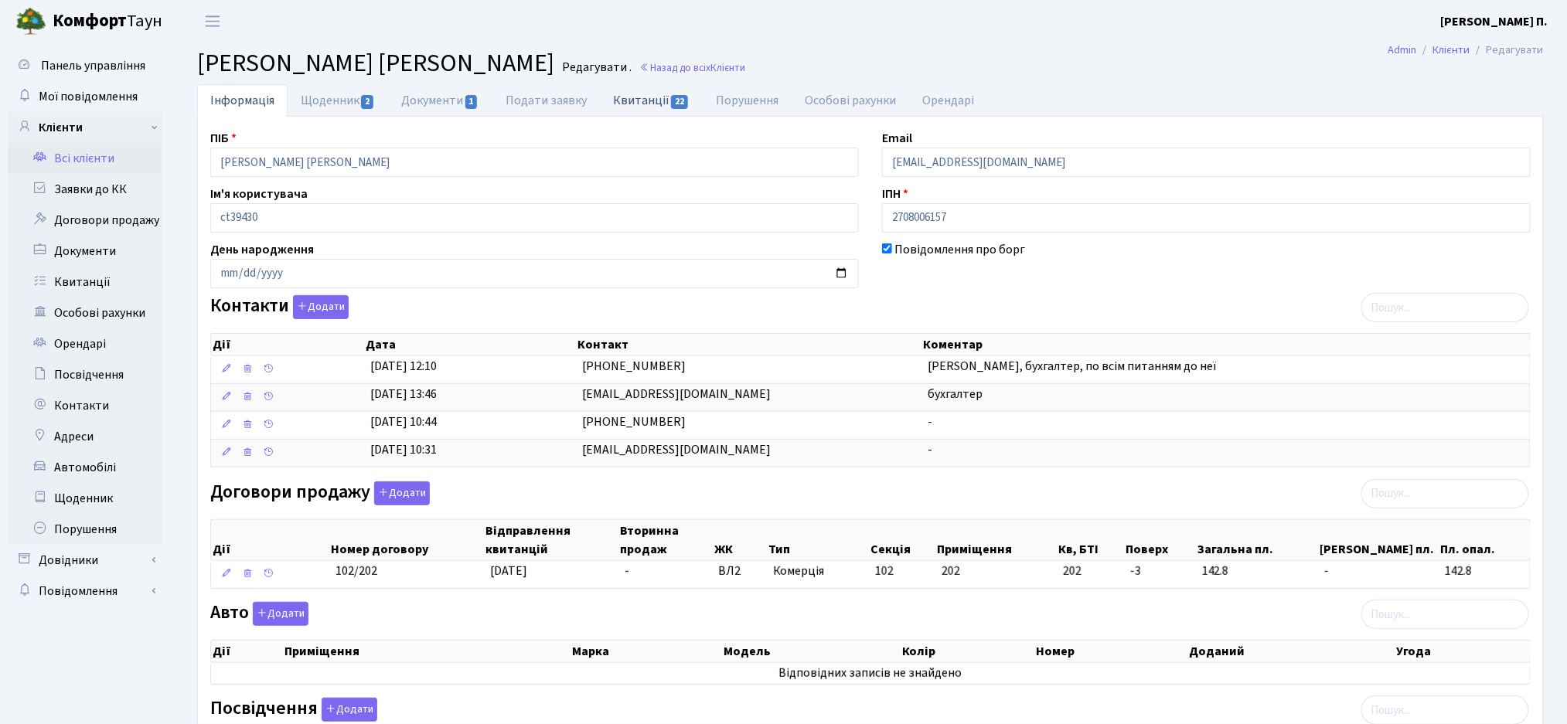
select select "25"
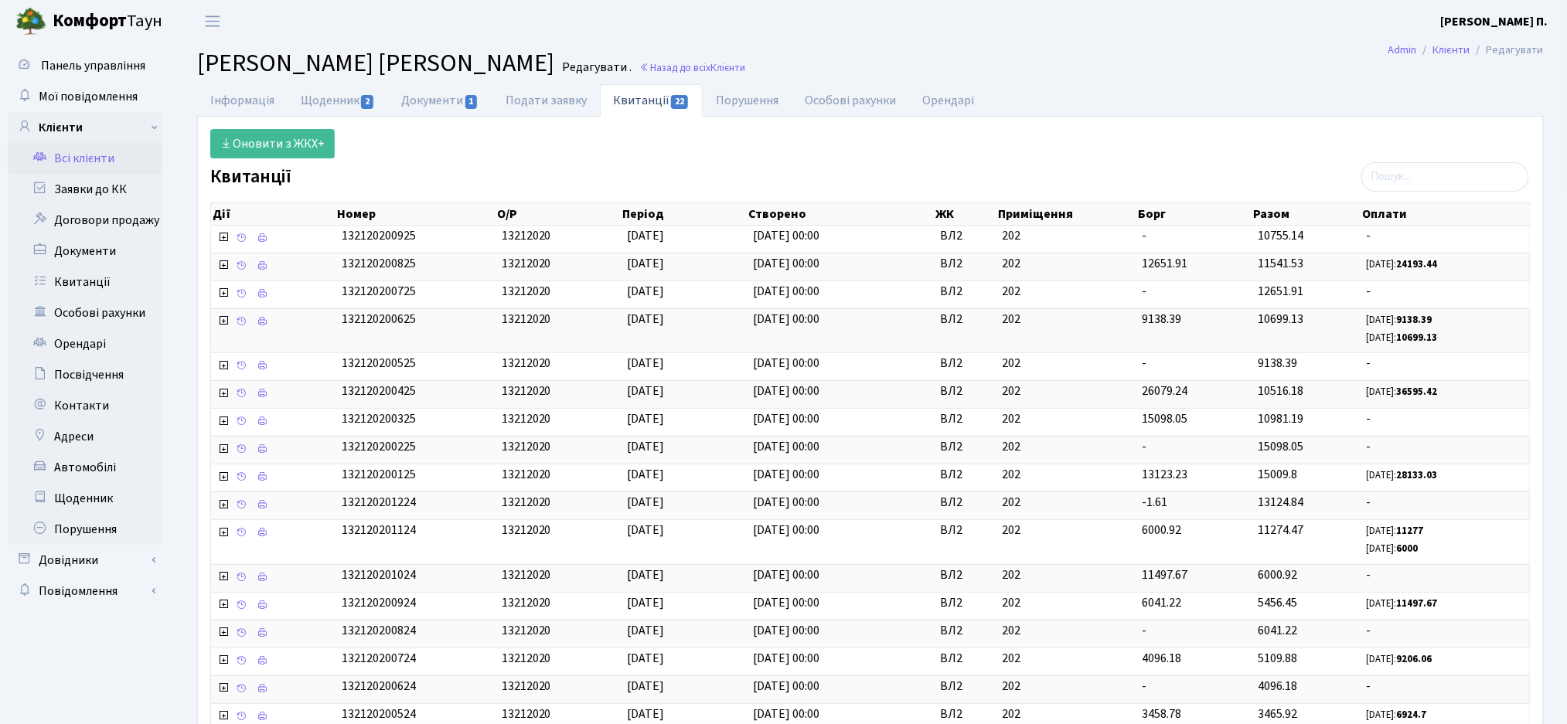
click at [68, 168] on link "Всі клієнти" at bounding box center [85, 158] width 155 height 31
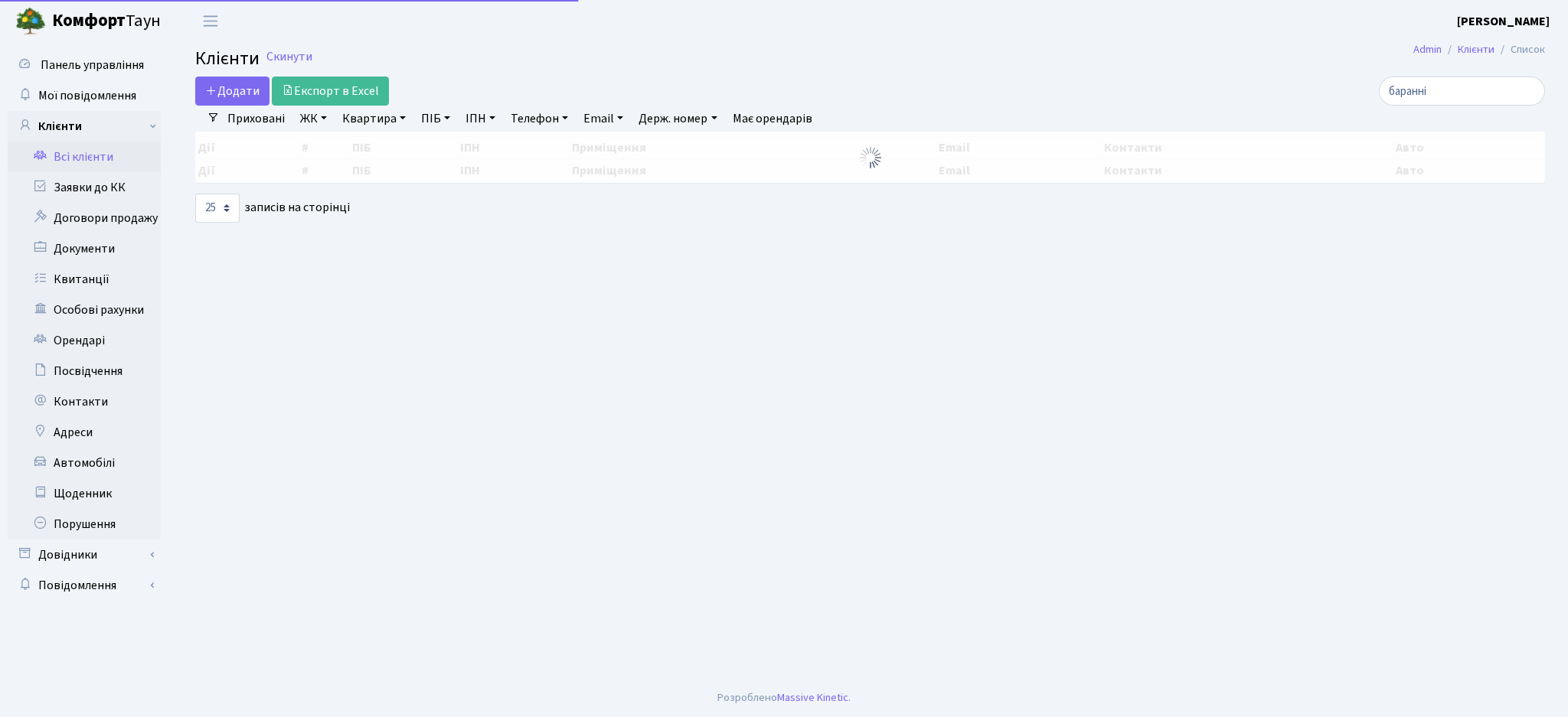
select select "25"
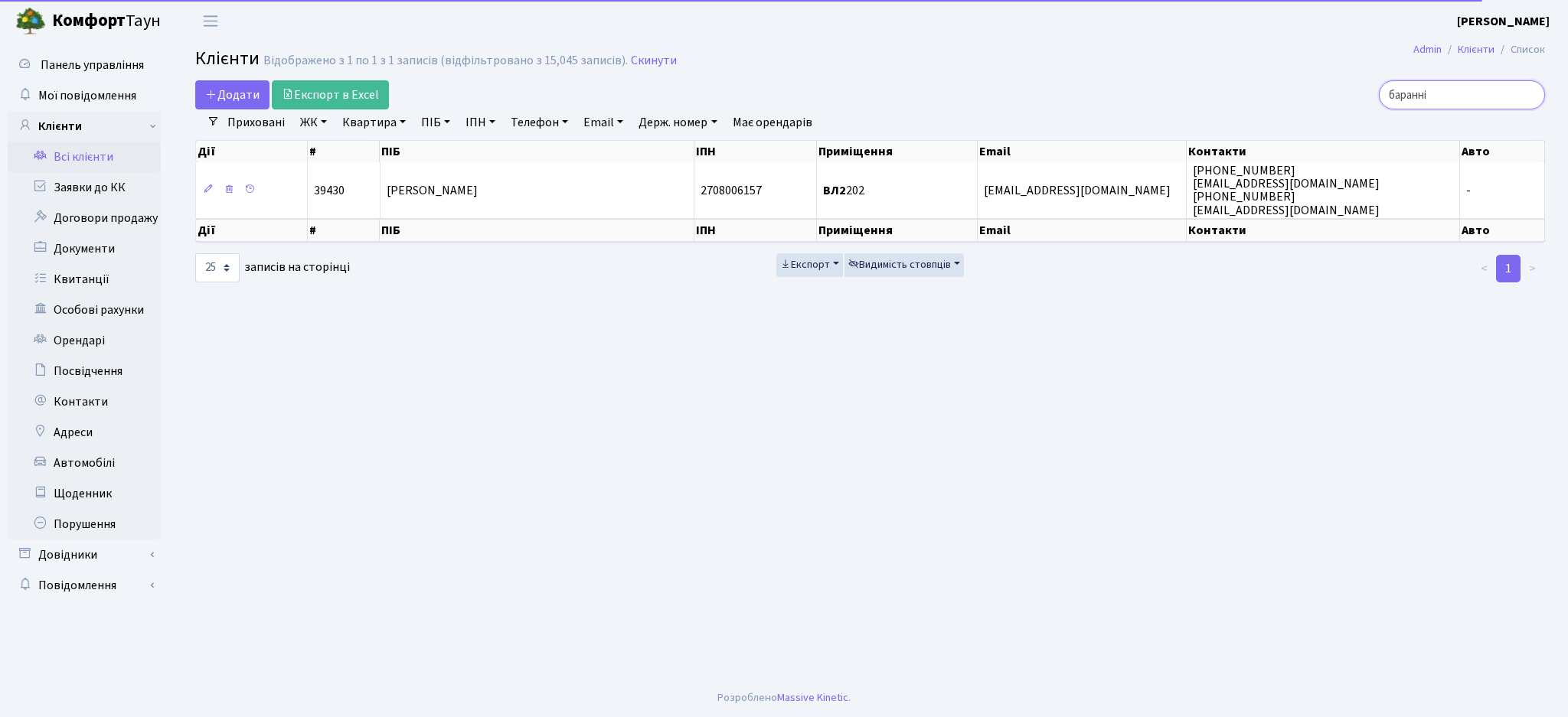
drag, startPoint x: 1443, startPoint y: 93, endPoint x: 1284, endPoint y: 95, distance: 159.0
click at [1284, 95] on div "баранні" at bounding box center [1327, 94] width 435 height 29
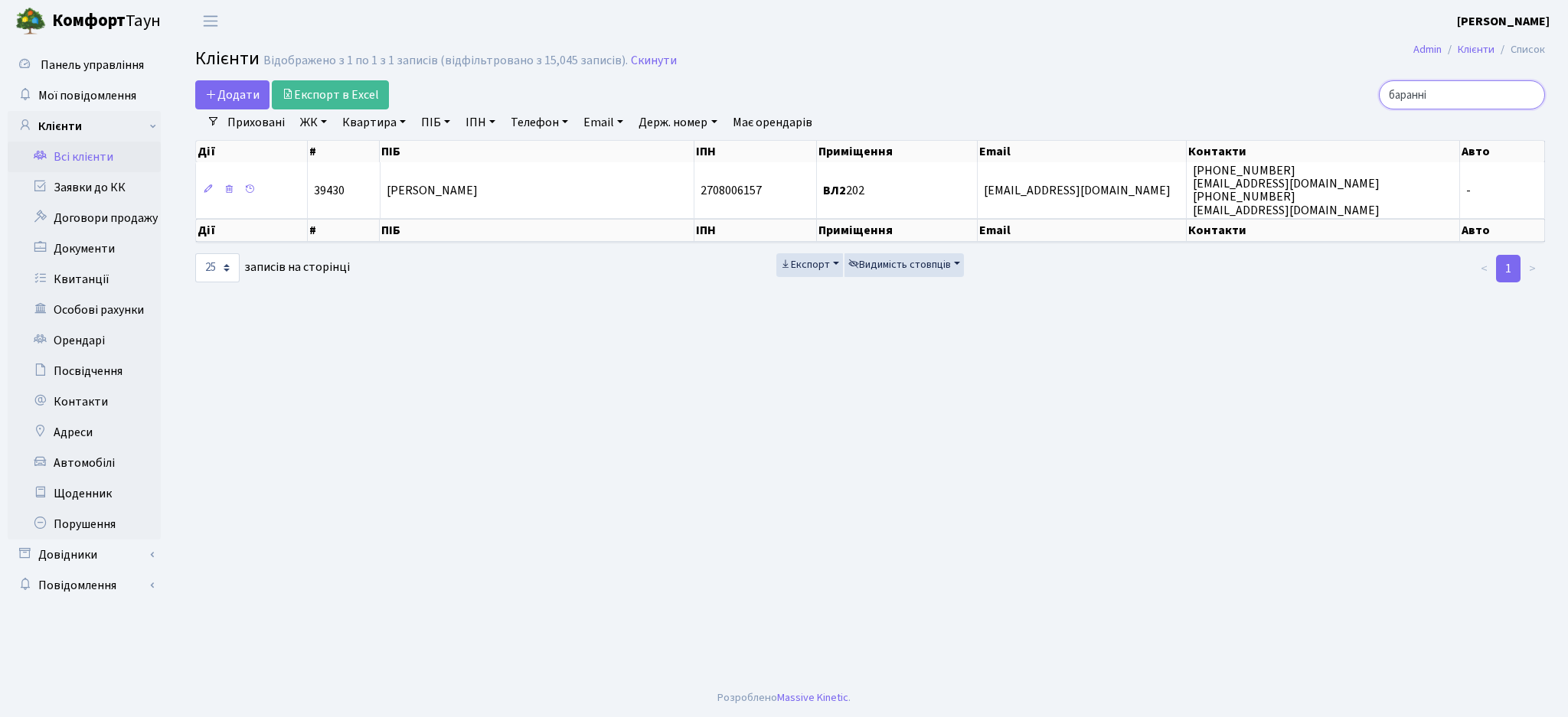
type input "і"
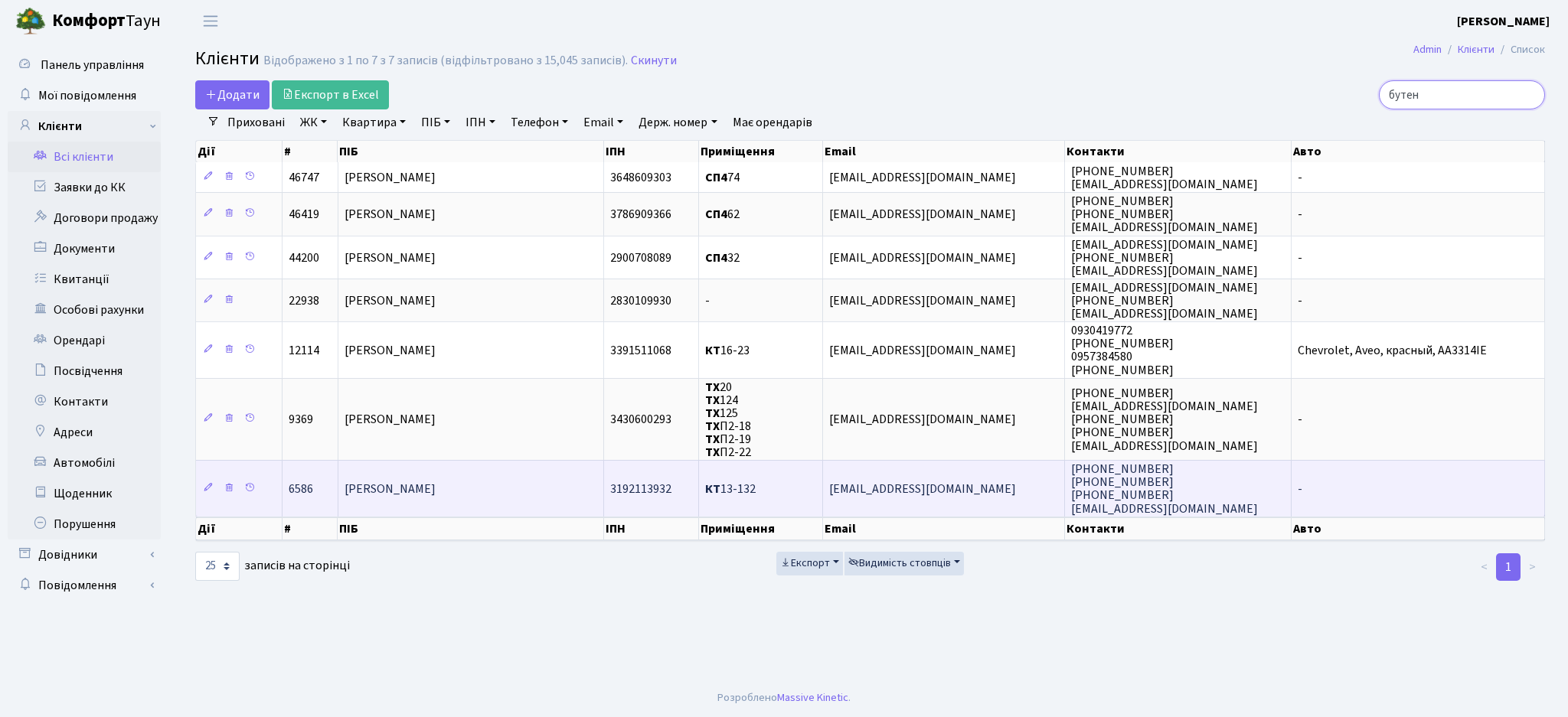
type input "бутен"
click at [456, 475] on td "[PERSON_NAME]" at bounding box center [471, 488] width 265 height 55
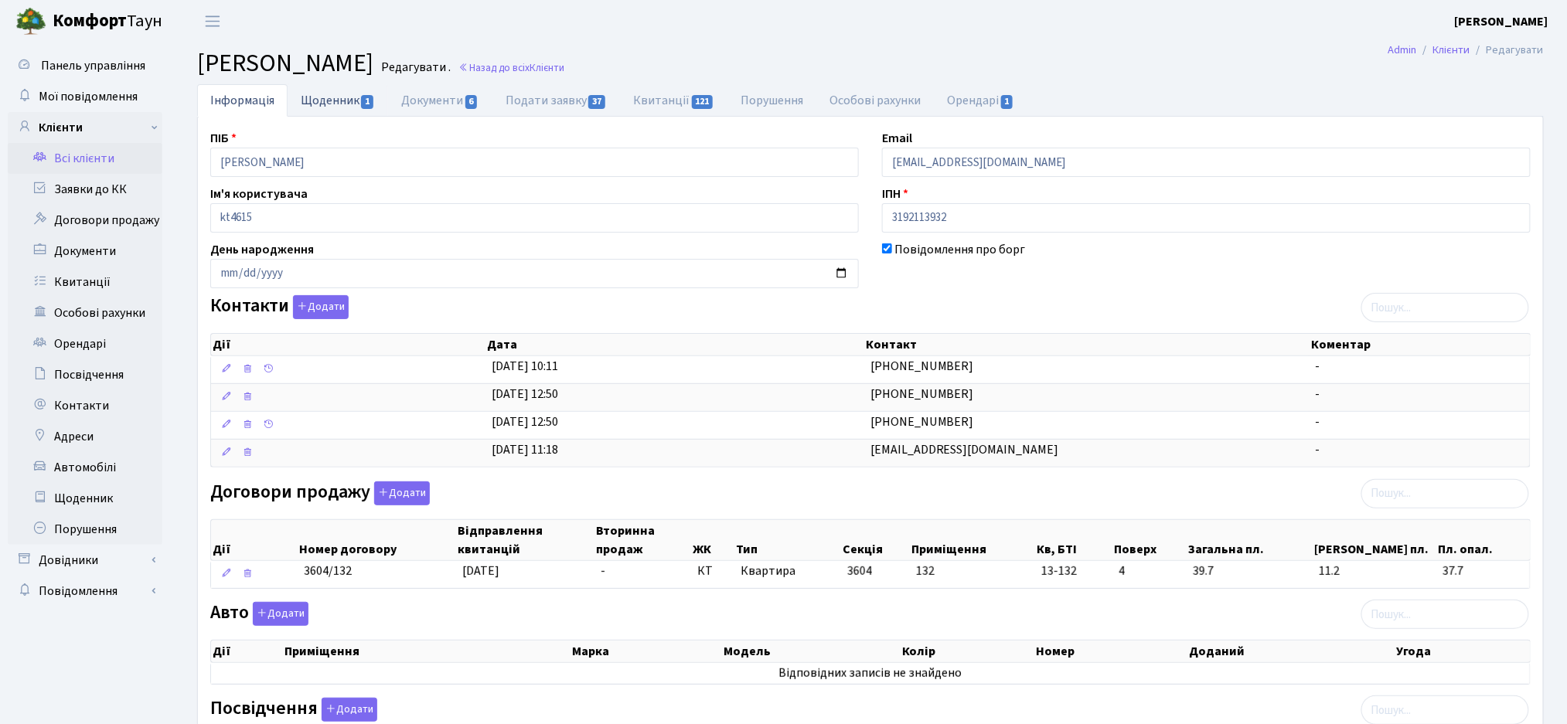
click at [352, 103] on link "Щоденник 1" at bounding box center [338, 100] width 100 height 32
select select "25"
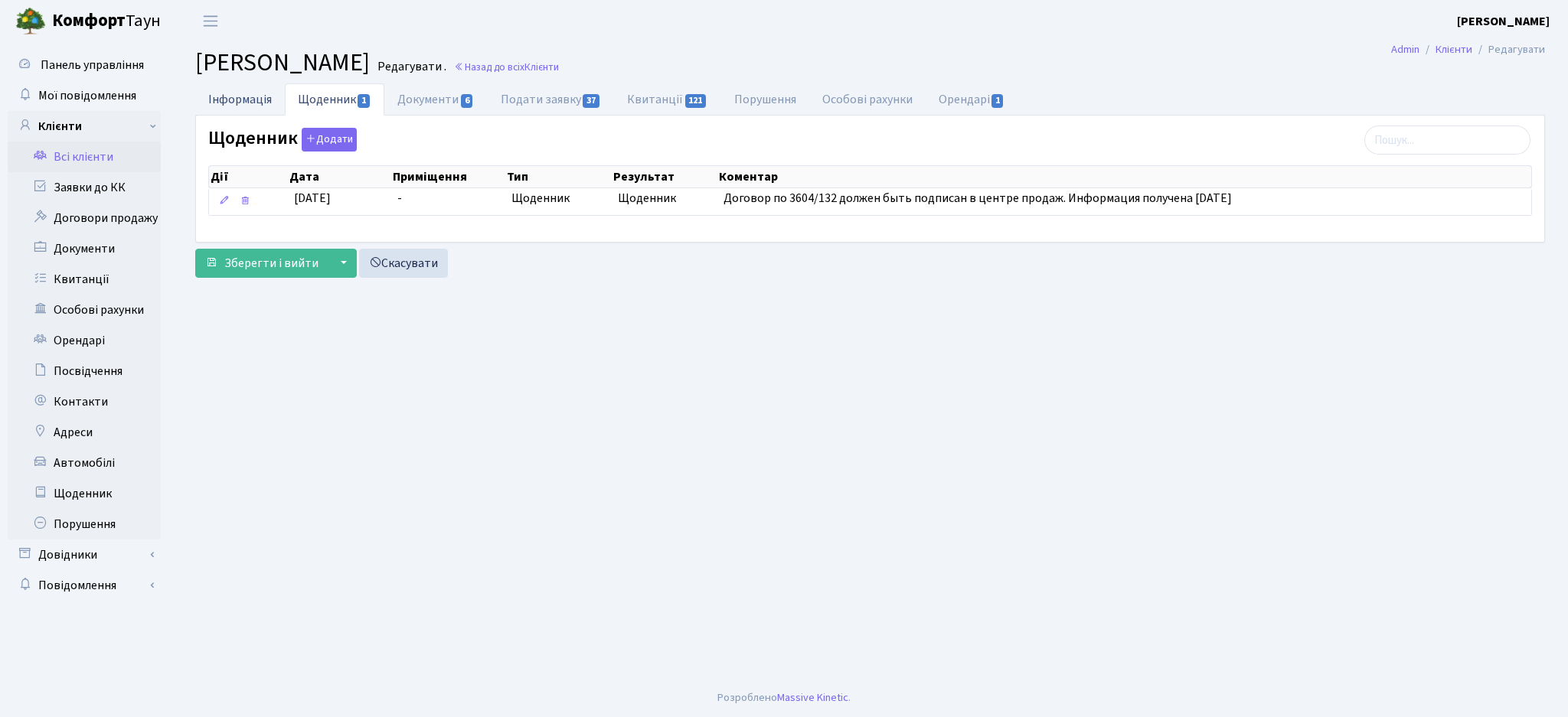
click at [255, 93] on link "Інформація" at bounding box center [240, 99] width 89 height 32
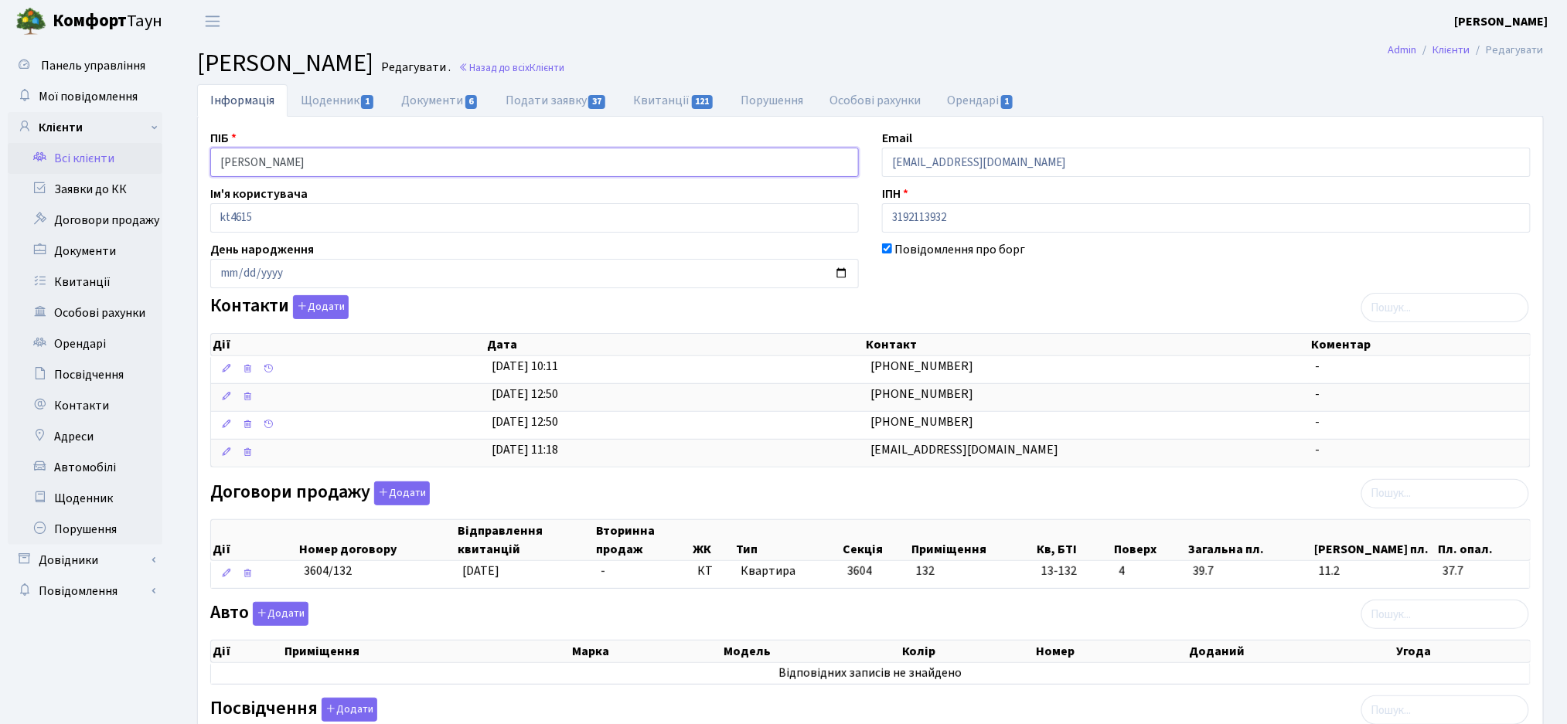
drag, startPoint x: 398, startPoint y: 164, endPoint x: 263, endPoint y: 160, distance: 135.3
click at [263, 160] on input "[PERSON_NAME]" at bounding box center [534, 162] width 649 height 29
click at [87, 161] on link "Всі клієнти" at bounding box center [85, 158] width 155 height 31
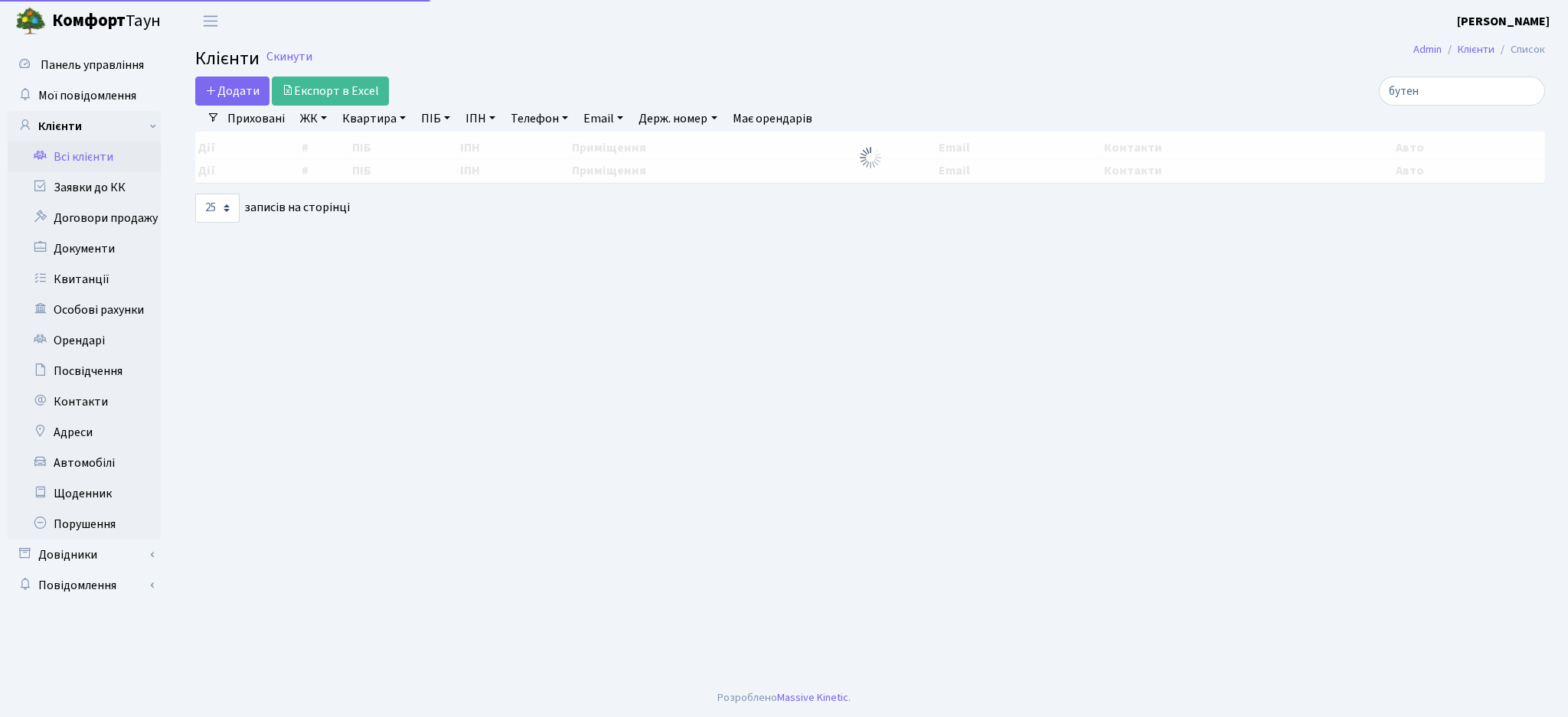
select select "25"
drag, startPoint x: 1444, startPoint y: 89, endPoint x: 1331, endPoint y: 89, distance: 113.0
click at [1333, 89] on div "бутен" at bounding box center [1327, 90] width 435 height 29
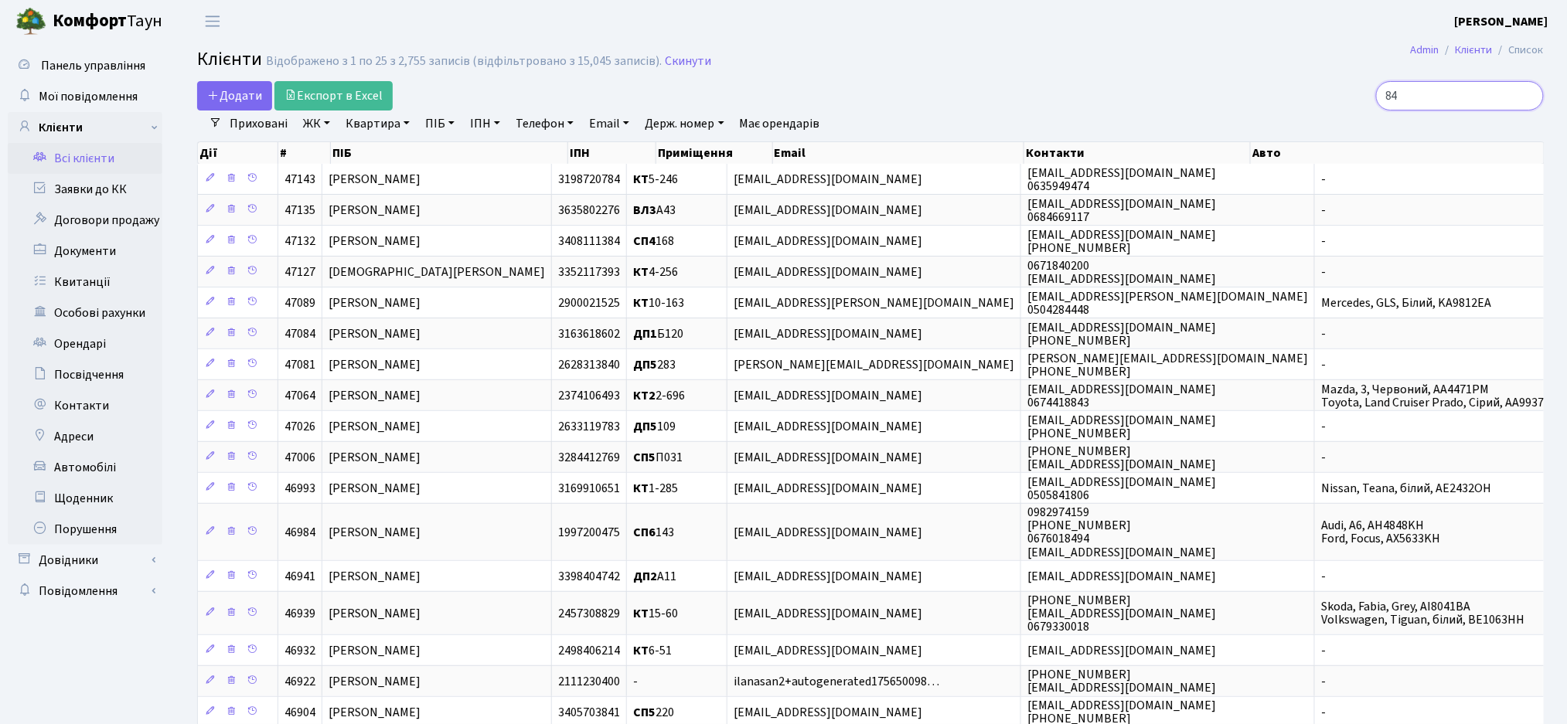
type input "84"
click at [309, 122] on link "ЖК" at bounding box center [316, 124] width 39 height 26
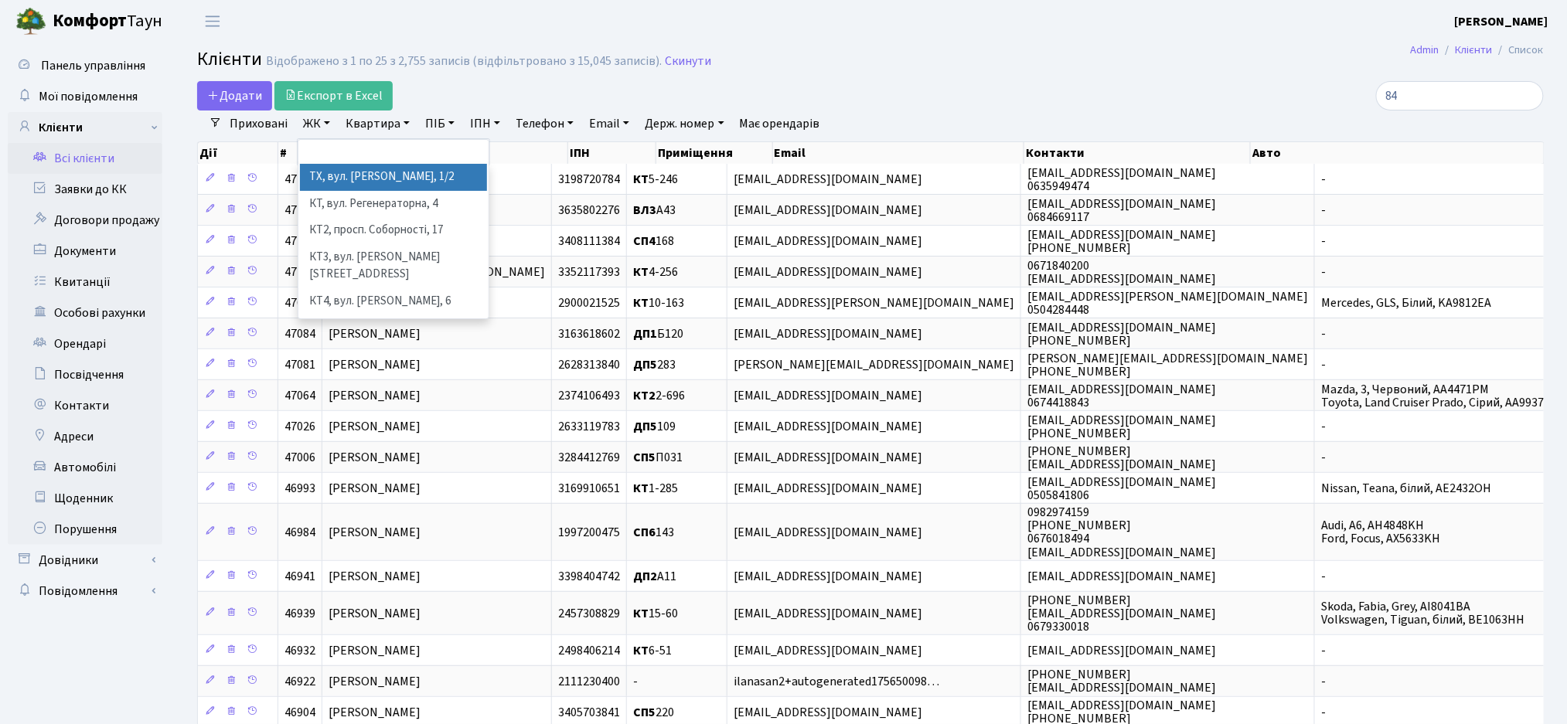
click at [342, 180] on li "ТХ, вул. [PERSON_NAME], 1/2" at bounding box center [393, 177] width 187 height 27
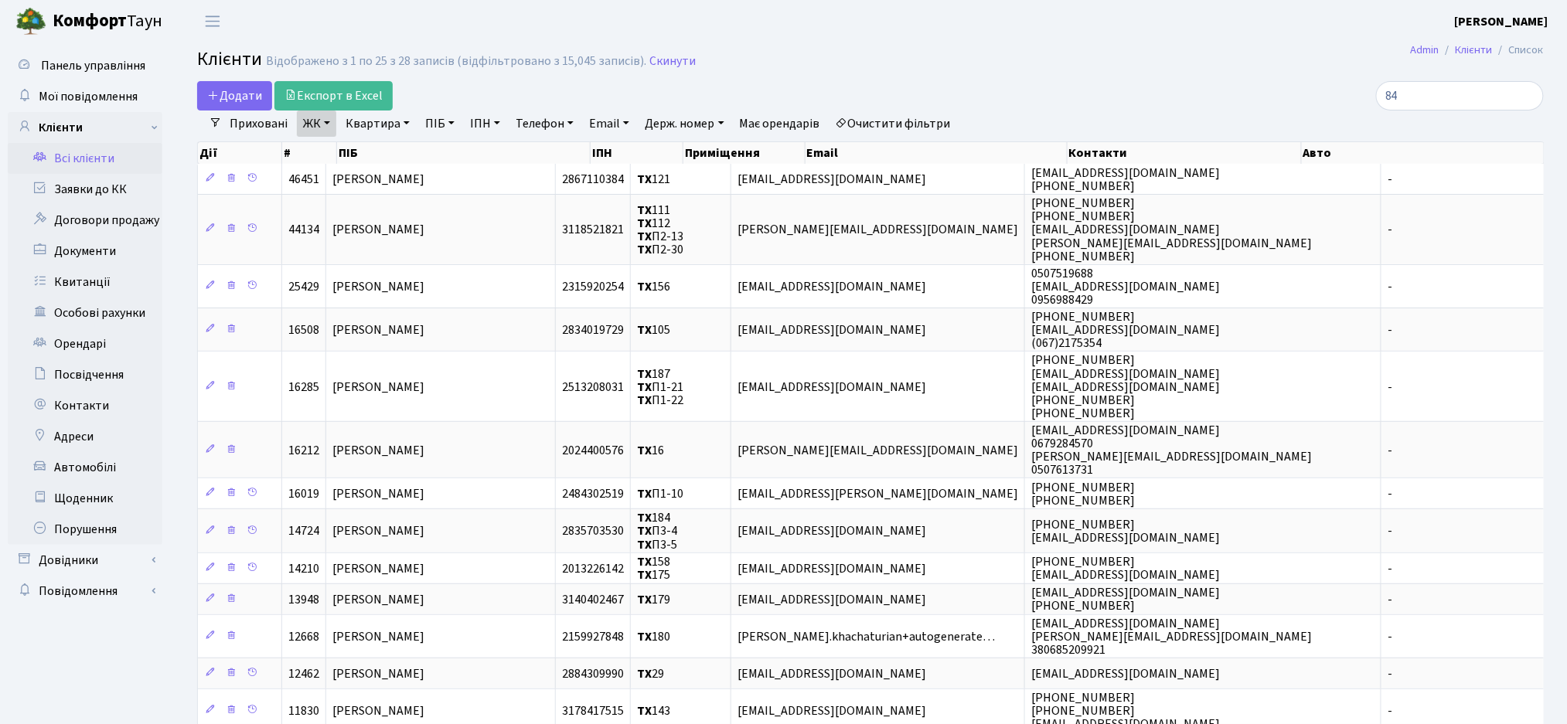
click at [366, 124] on link "Квартира" at bounding box center [377, 124] width 77 height 26
click at [371, 153] on input "text" at bounding box center [385, 153] width 90 height 29
type input "84"
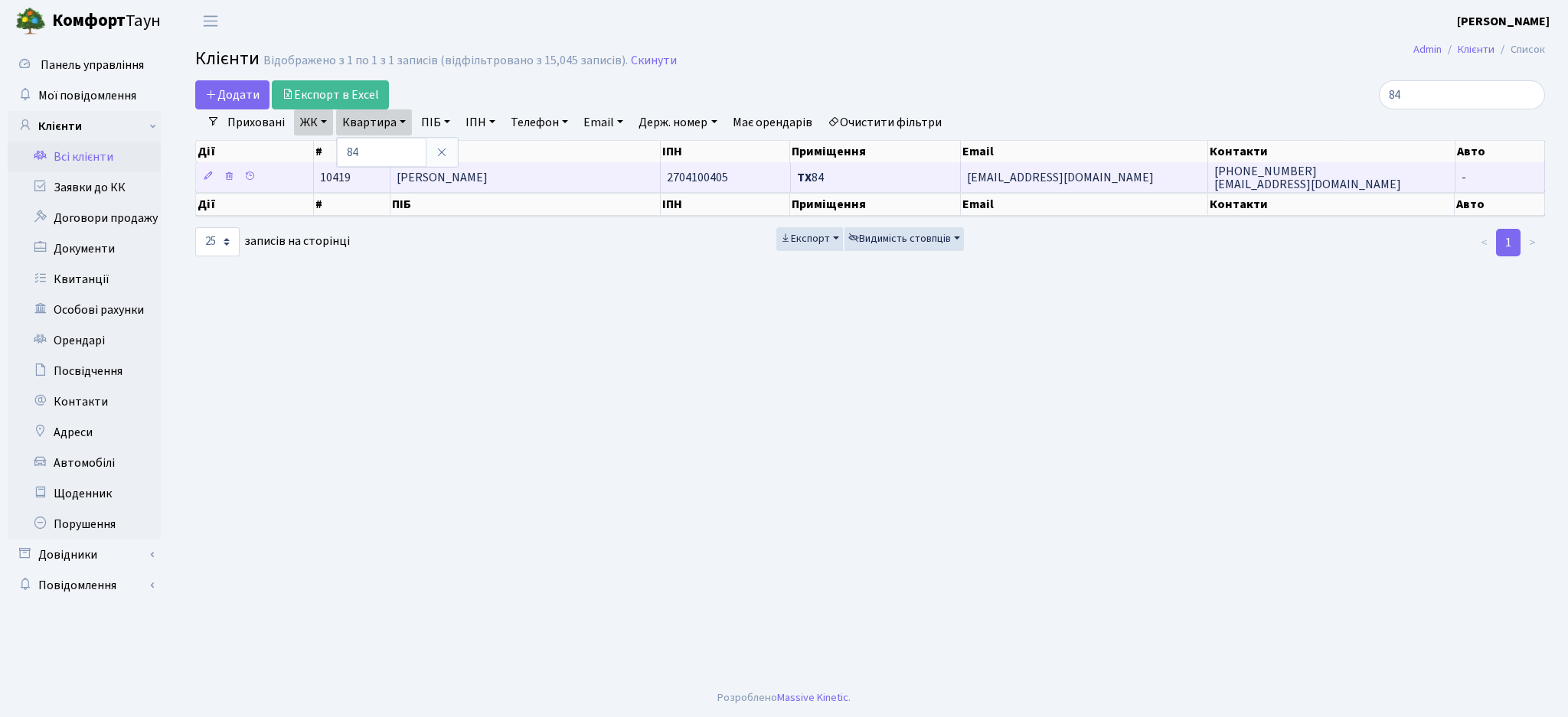
click at [599, 187] on td "[PERSON_NAME]" at bounding box center [525, 177] width 270 height 30
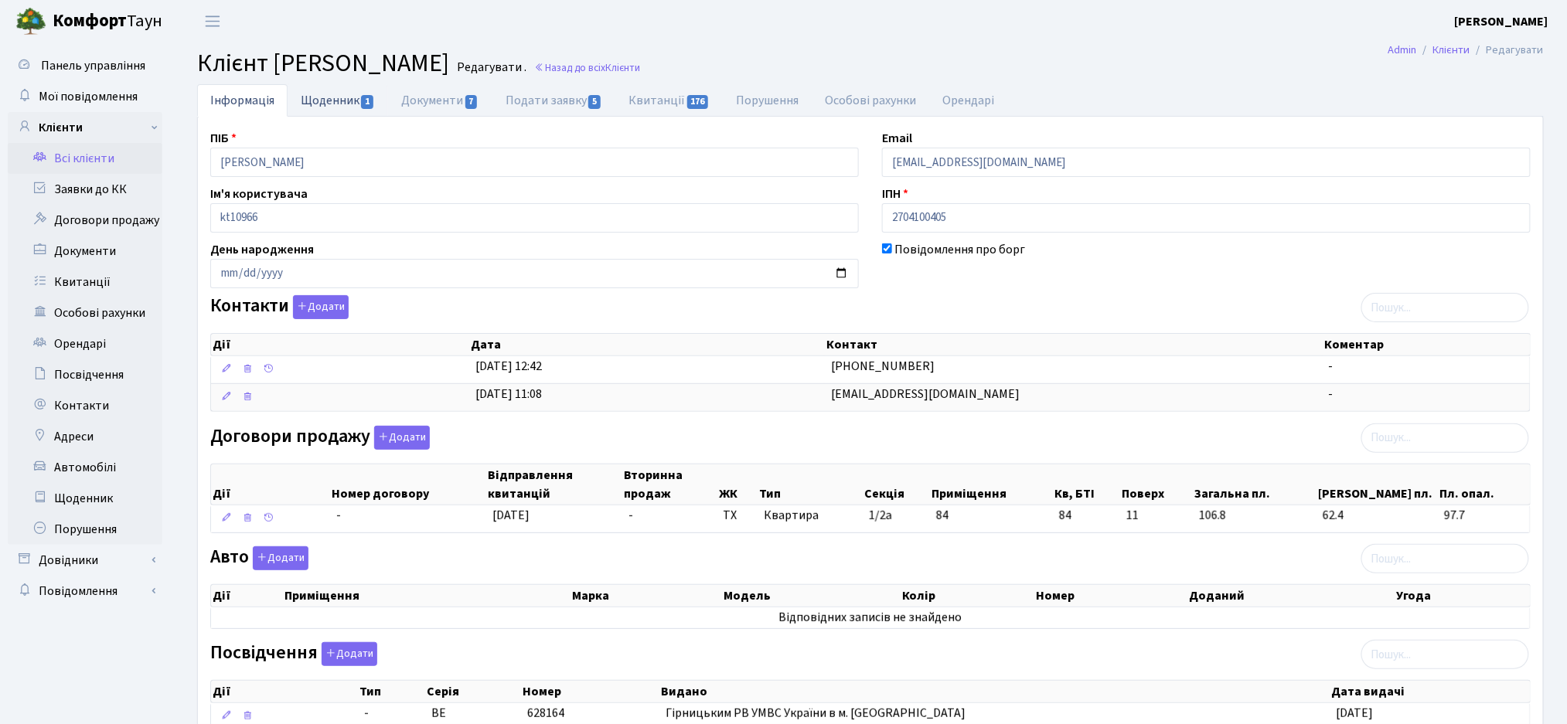
click at [334, 104] on link "Щоденник 1" at bounding box center [338, 100] width 100 height 32
select select "25"
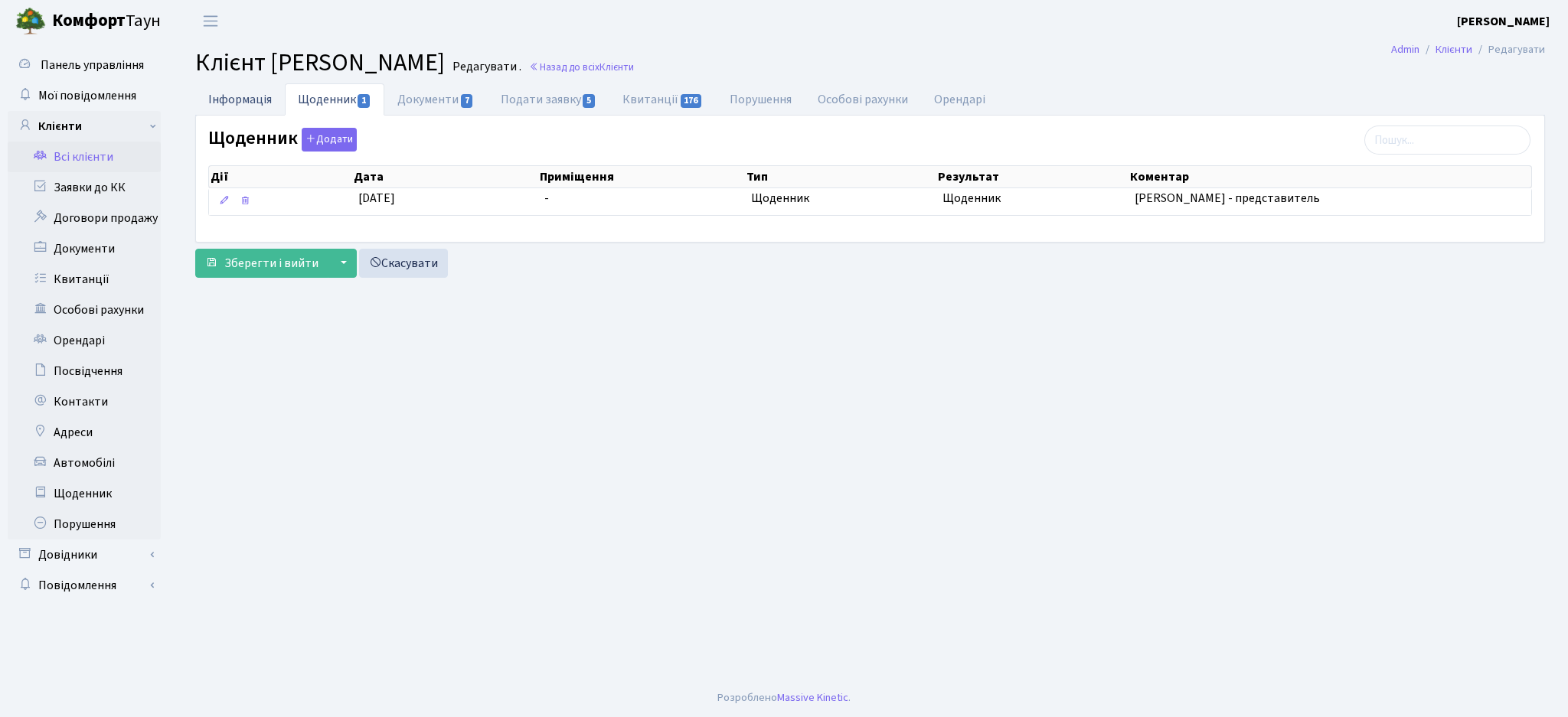
click at [236, 103] on link "Інформація" at bounding box center [240, 99] width 89 height 32
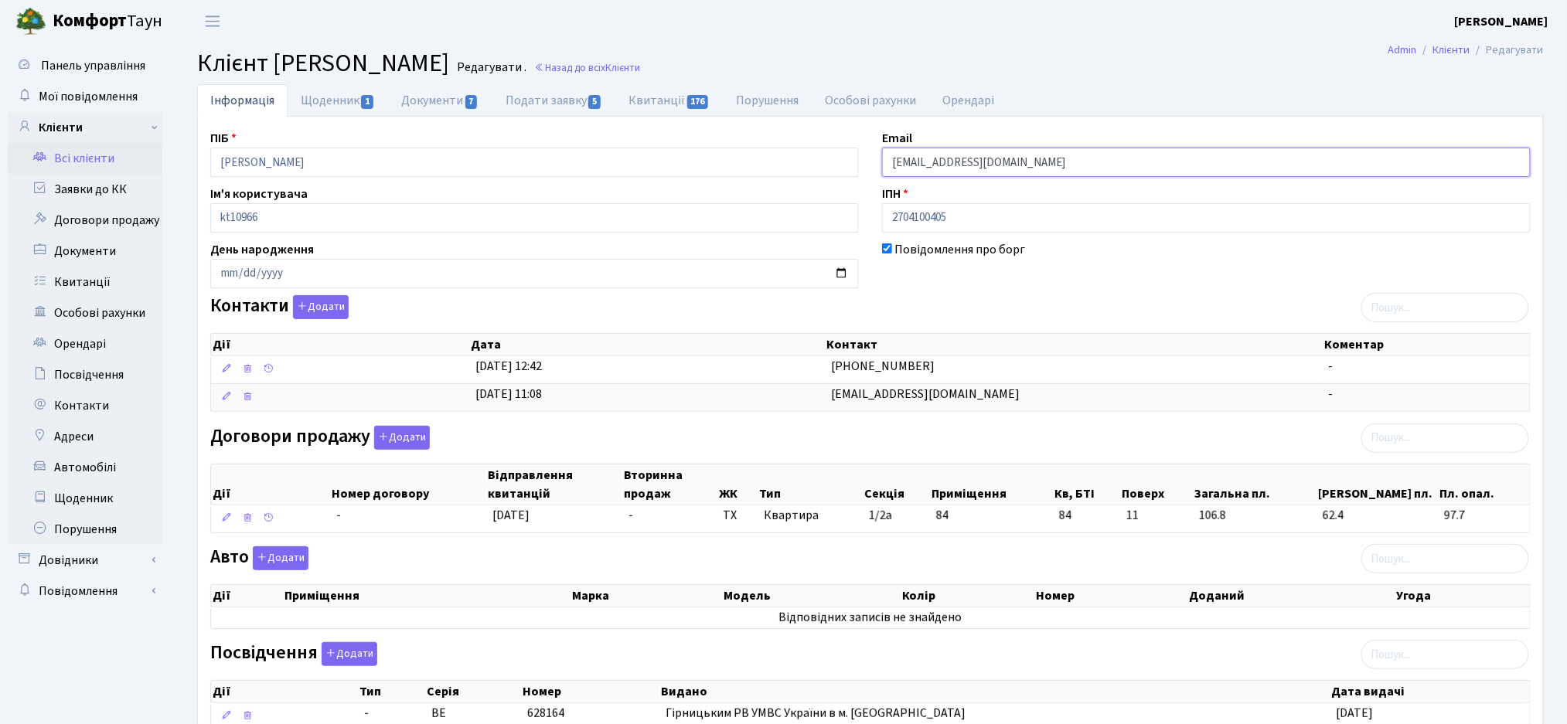
drag, startPoint x: 930, startPoint y: 165, endPoint x: 885, endPoint y: 168, distance: 44.9
click at [885, 168] on input "[EMAIL_ADDRESS][DOMAIN_NAME]" at bounding box center [1206, 162] width 649 height 29
click at [353, 111] on link "Щоденник 1" at bounding box center [338, 100] width 100 height 32
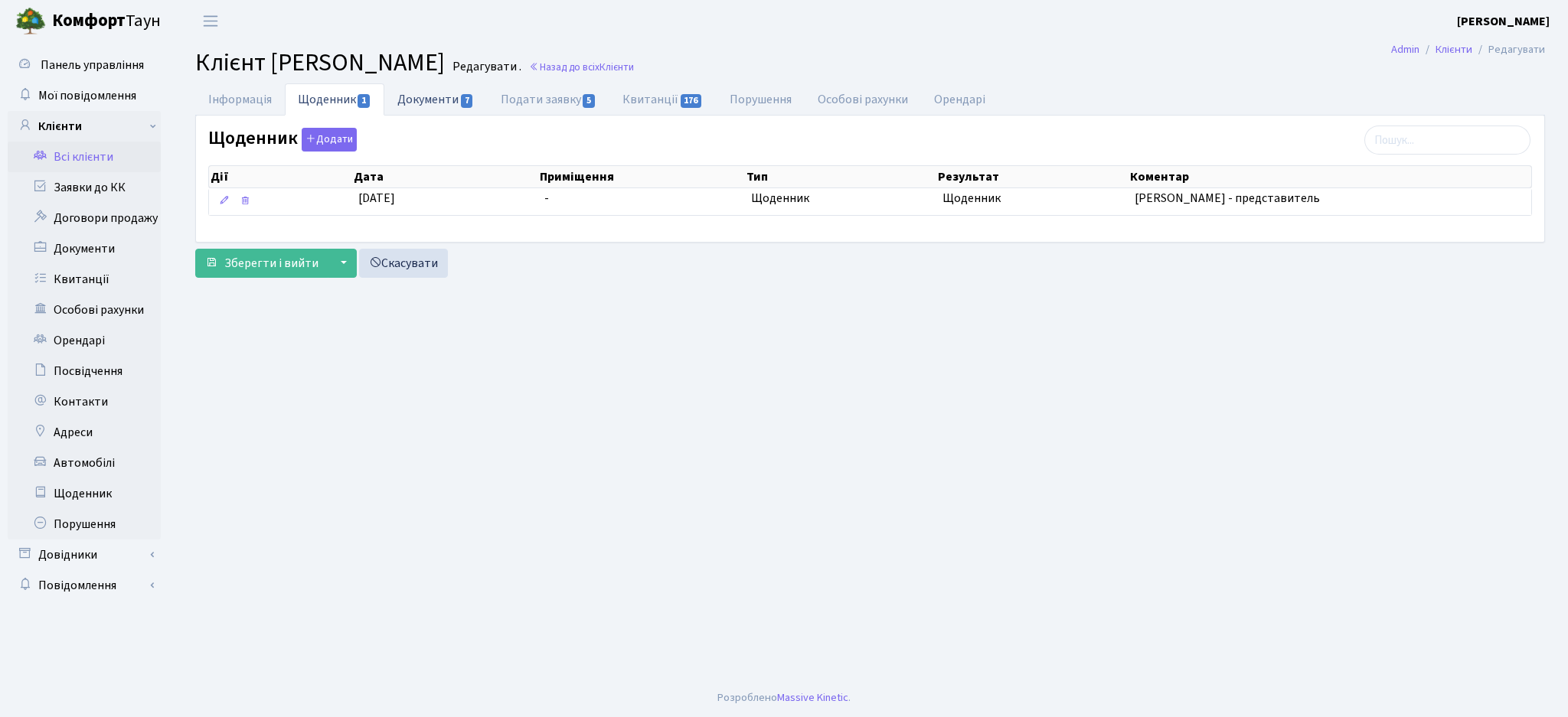
click at [432, 98] on link "Документи 7" at bounding box center [436, 99] width 103 height 32
select select "25"
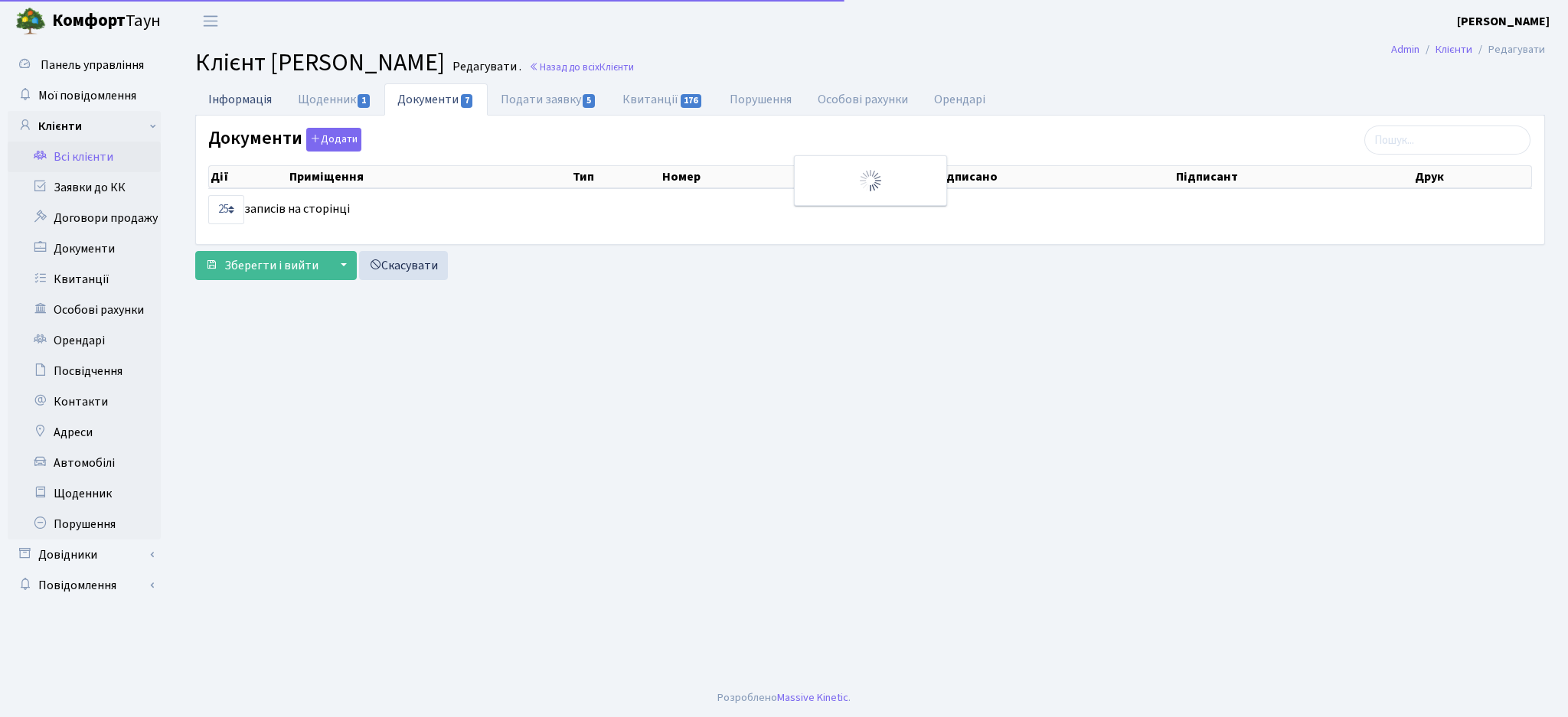
click at [241, 104] on link "Інформація" at bounding box center [240, 99] width 89 height 32
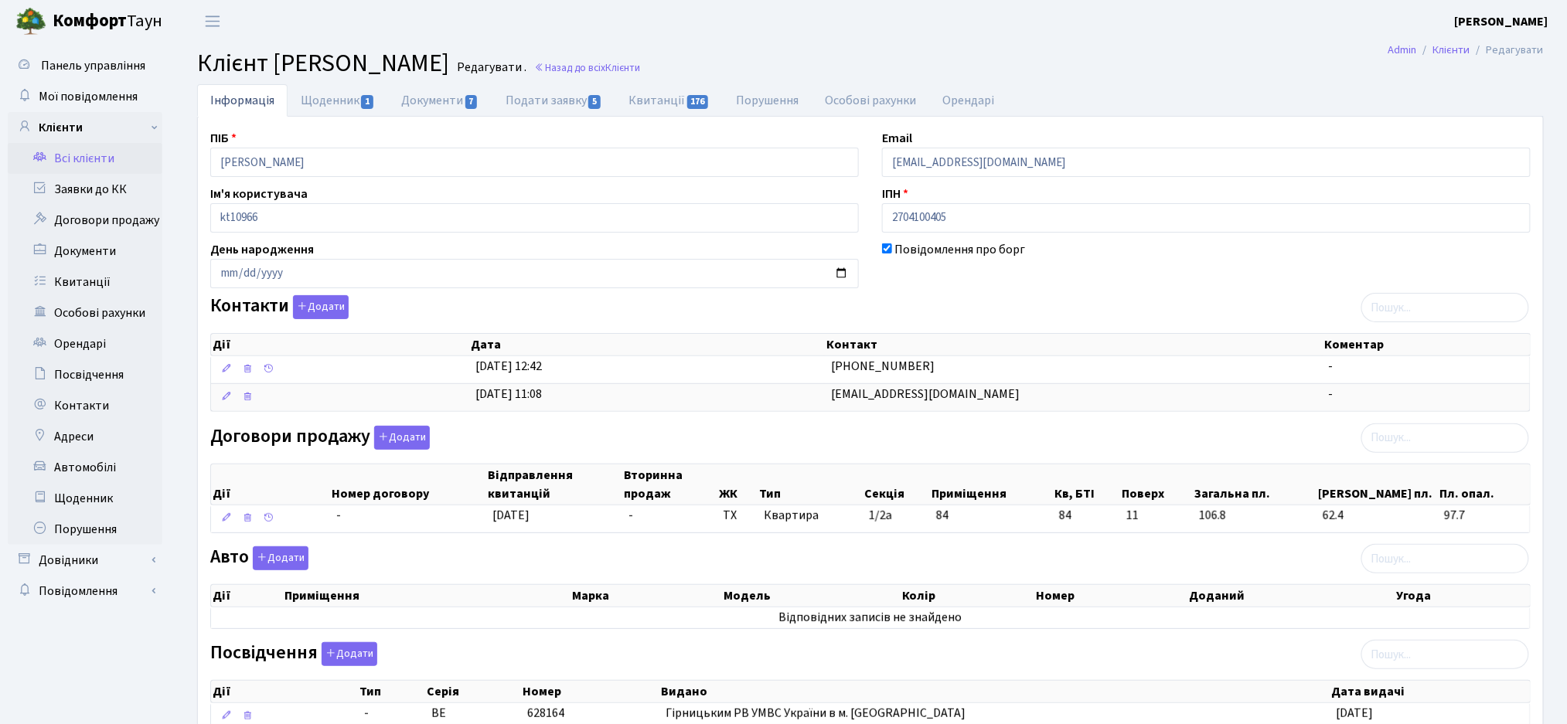
click at [53, 165] on link "Всі клієнти" at bounding box center [85, 158] width 155 height 31
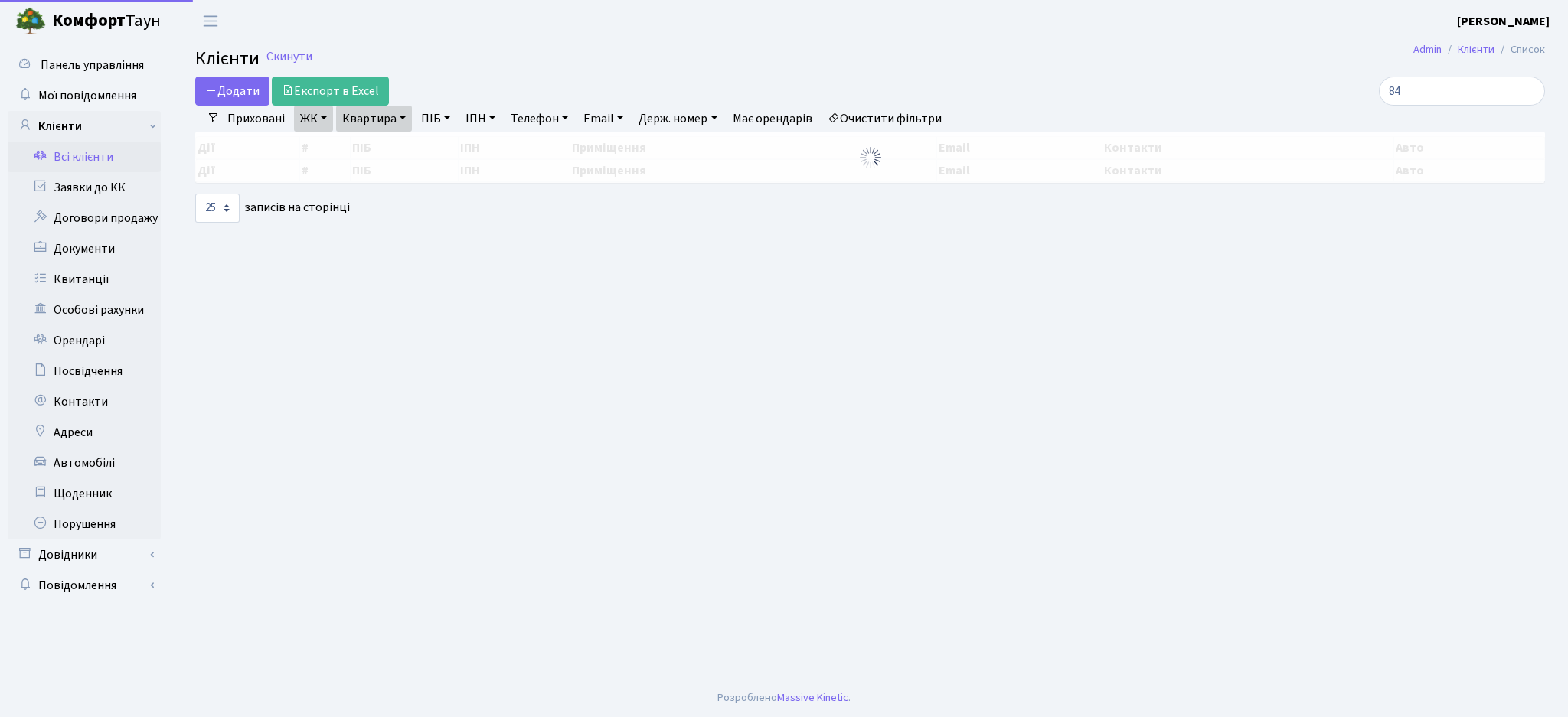
select select "25"
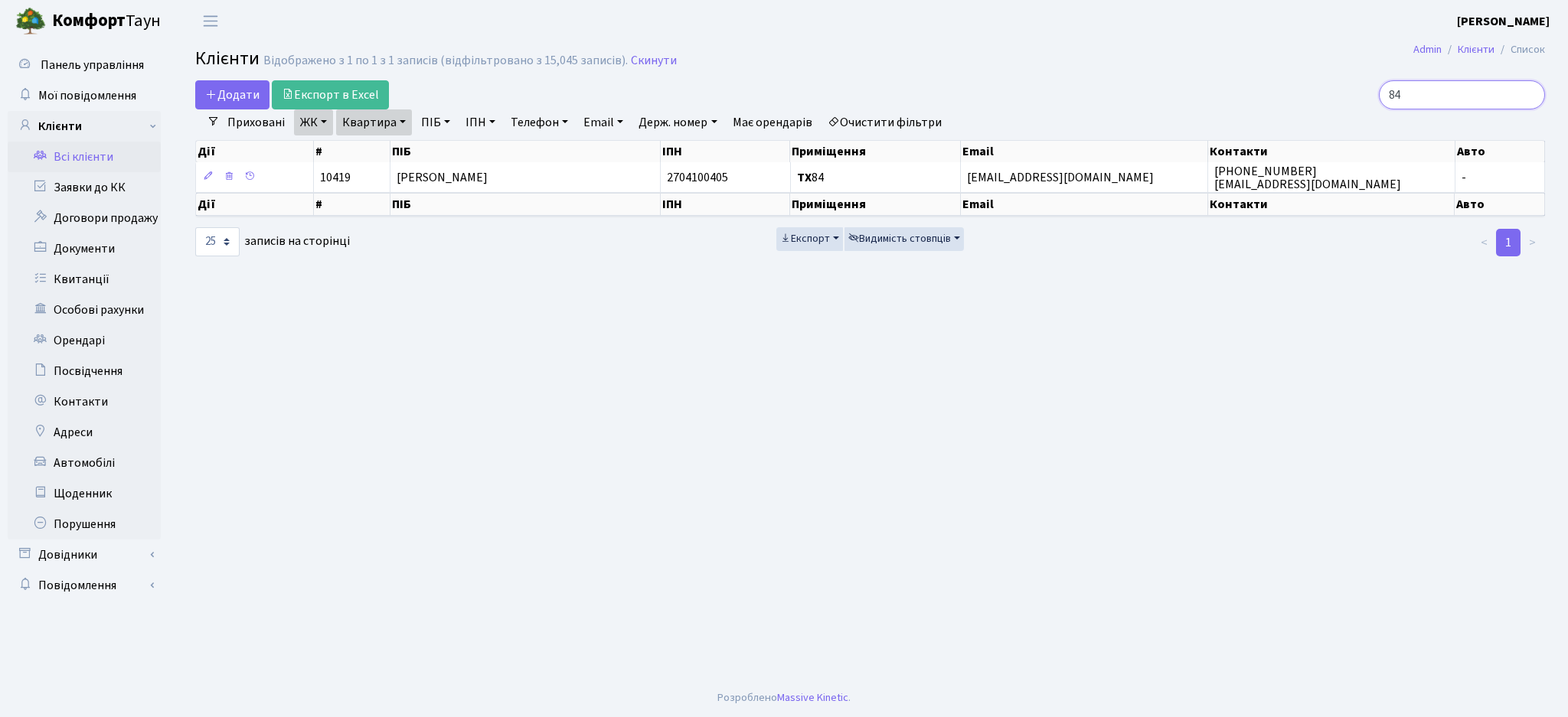
drag, startPoint x: 1462, startPoint y: 94, endPoint x: 1318, endPoint y: 96, distance: 144.0
click at [1318, 96] on div "84" at bounding box center [1327, 94] width 435 height 29
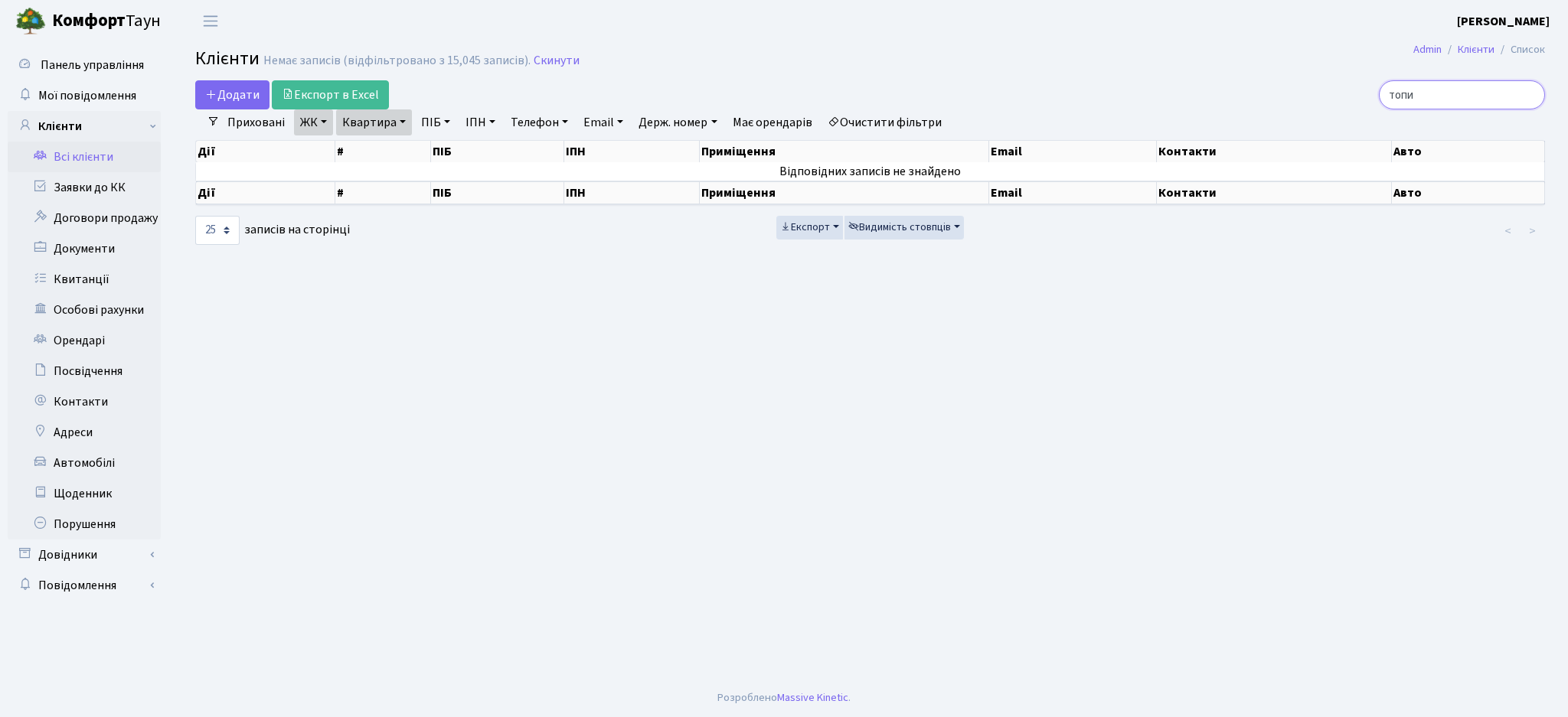
type input "топи"
click at [852, 114] on link "Очистити фільтри" at bounding box center [886, 123] width 127 height 26
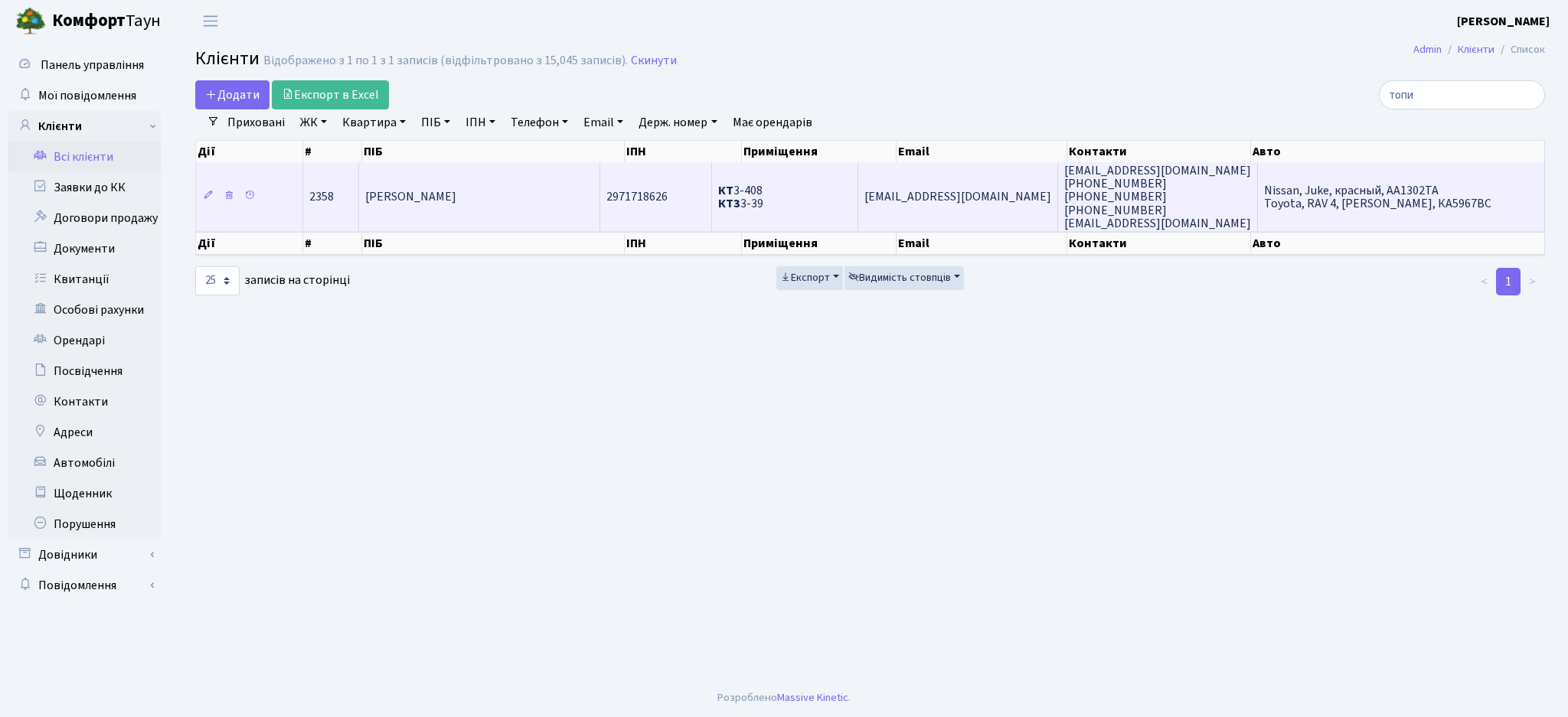
click at [764, 200] on span "КТ 3-408 КТ3 3-39" at bounding box center [741, 197] width 46 height 30
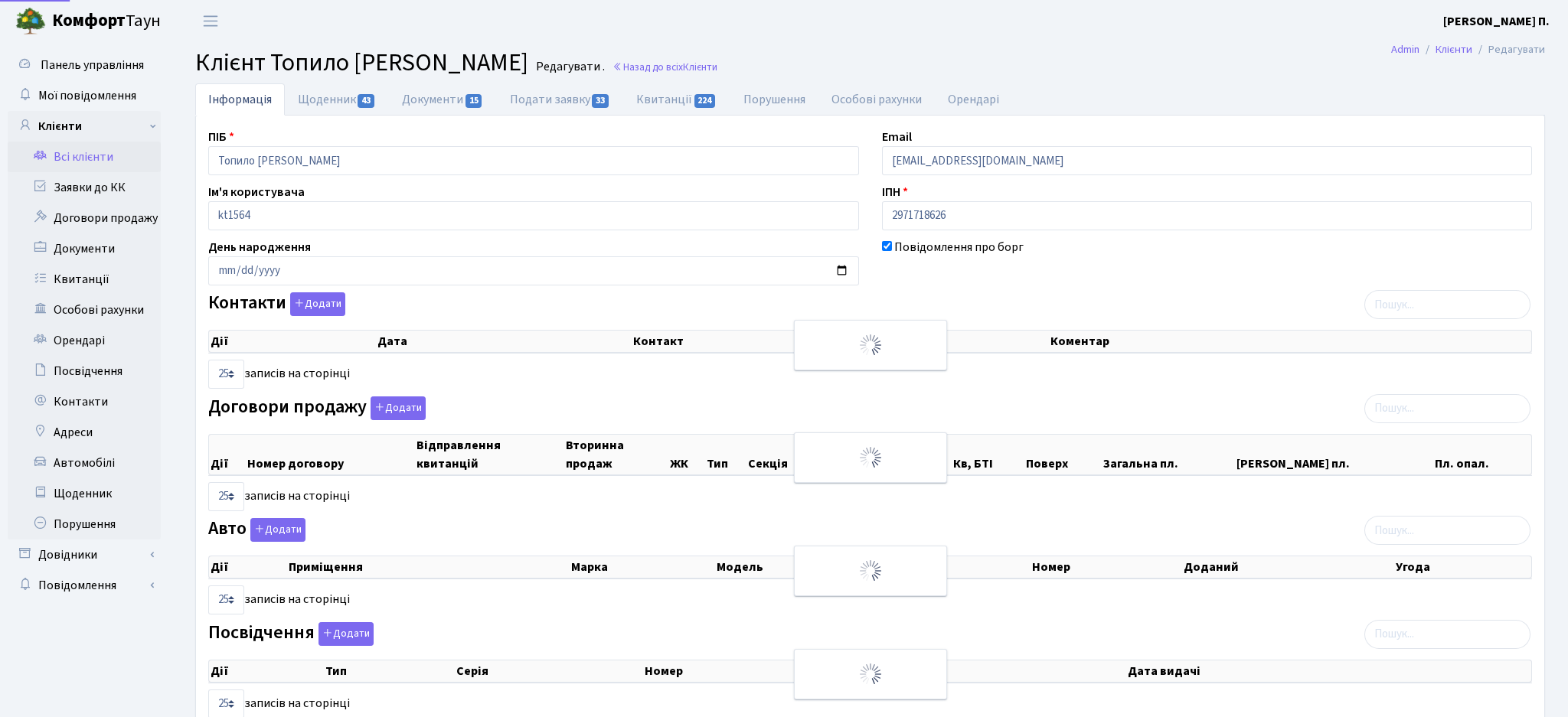
select select "25"
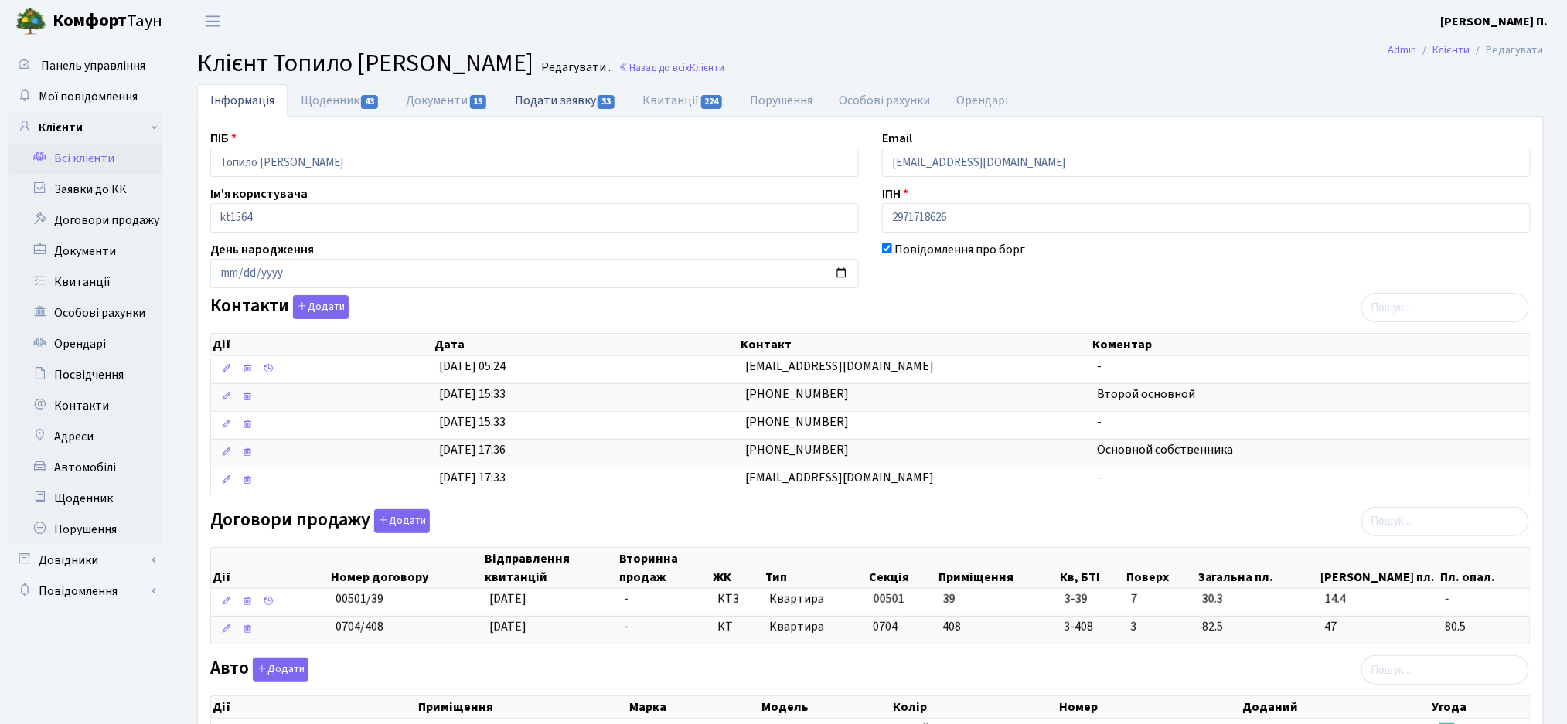
click at [564, 93] on link "Подати заявку 33" at bounding box center [566, 100] width 128 height 32
select select "25"
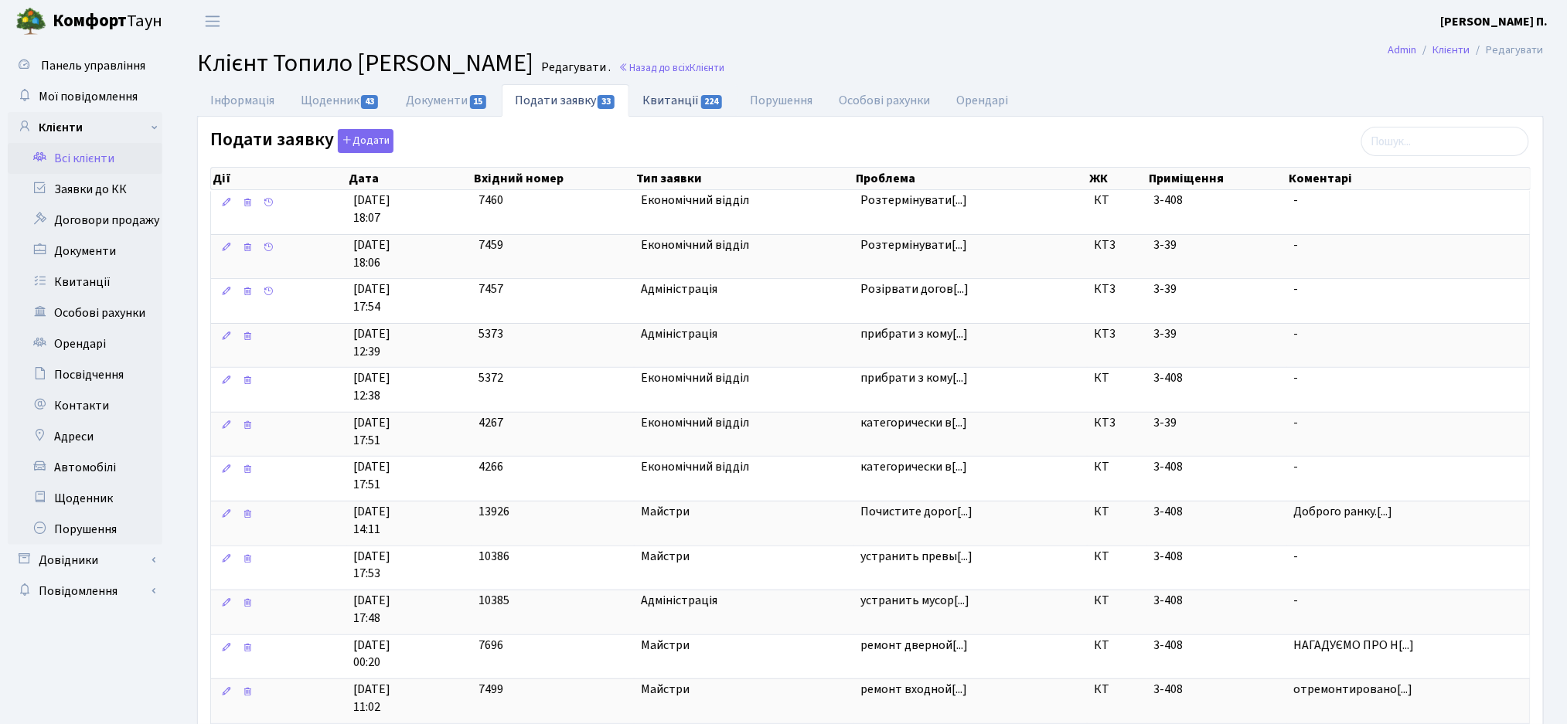
click at [683, 111] on link "Квитанції 224" at bounding box center [682, 100] width 107 height 32
select select "25"
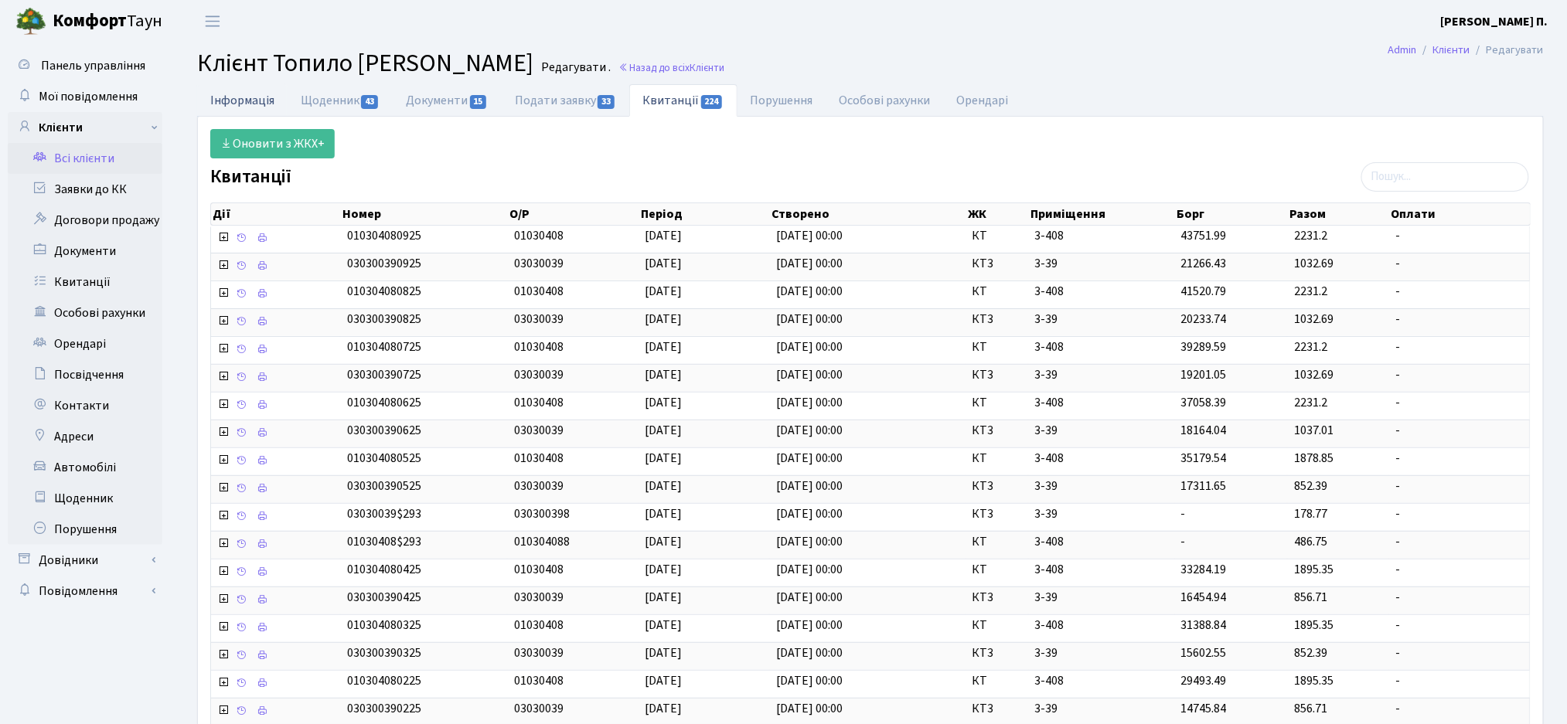
click at [221, 105] on link "Інформація" at bounding box center [242, 100] width 90 height 32
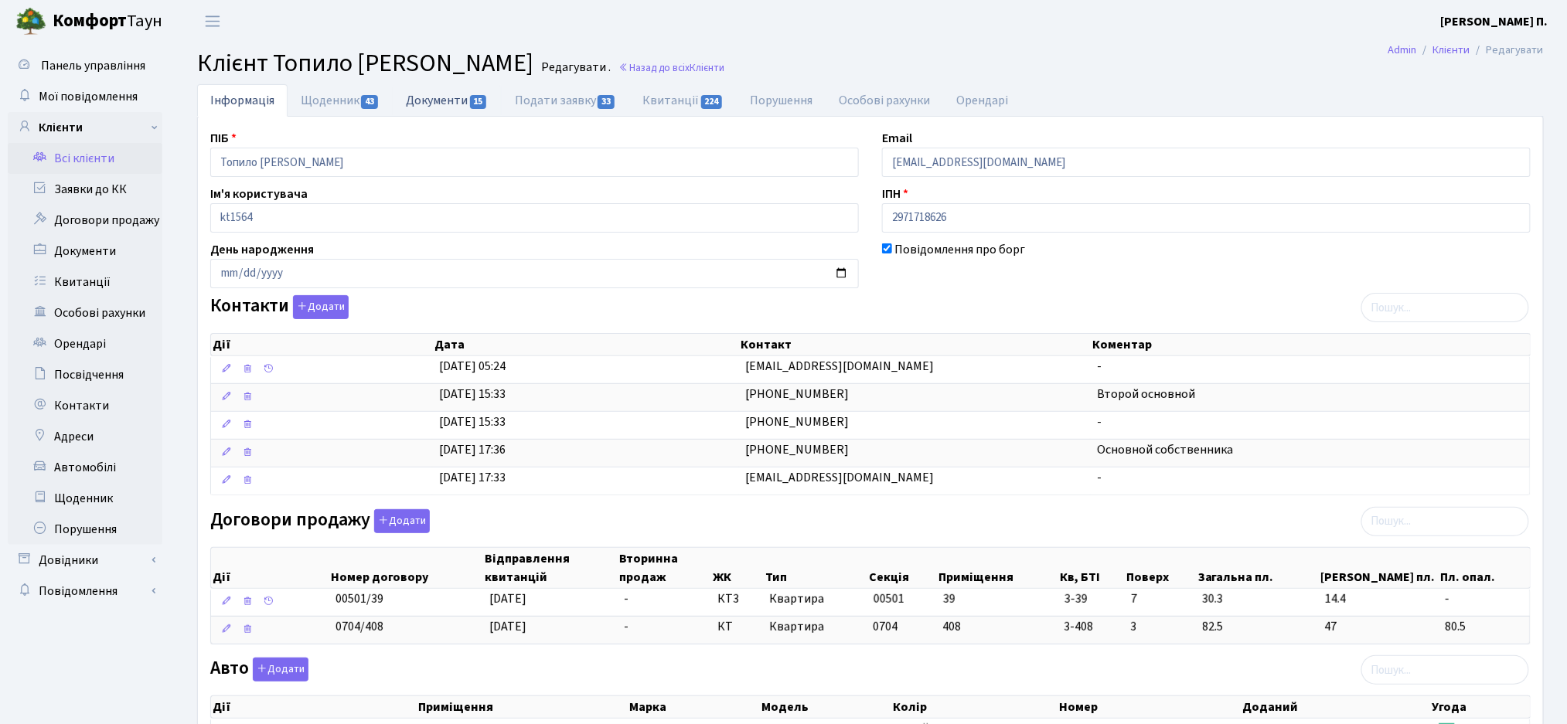
click at [455, 99] on link "Документи 15" at bounding box center [447, 100] width 108 height 32
select select "25"
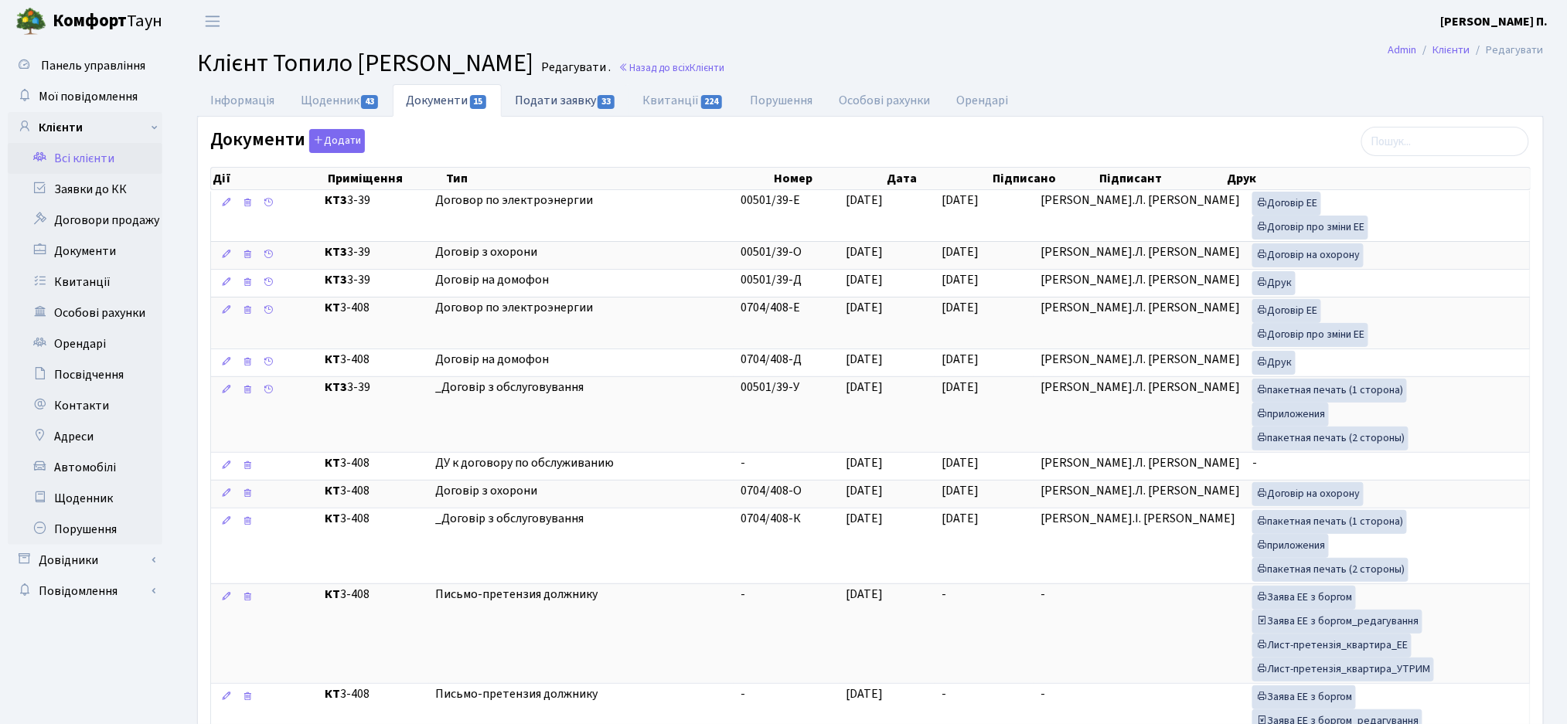
click at [564, 97] on link "Подати заявку 33" at bounding box center [566, 100] width 128 height 32
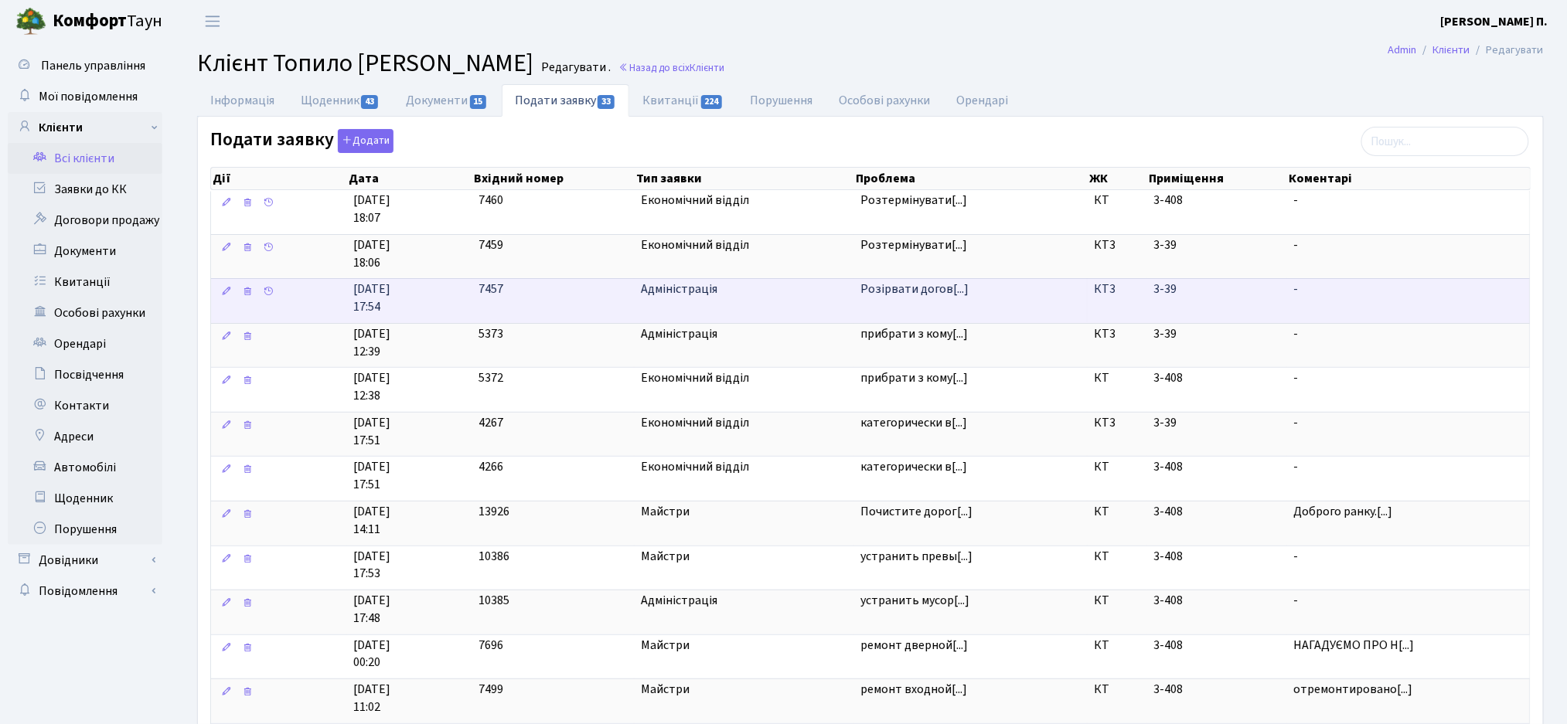
click at [882, 298] on span "Розірвати догов[...]" at bounding box center [914, 289] width 108 height 17
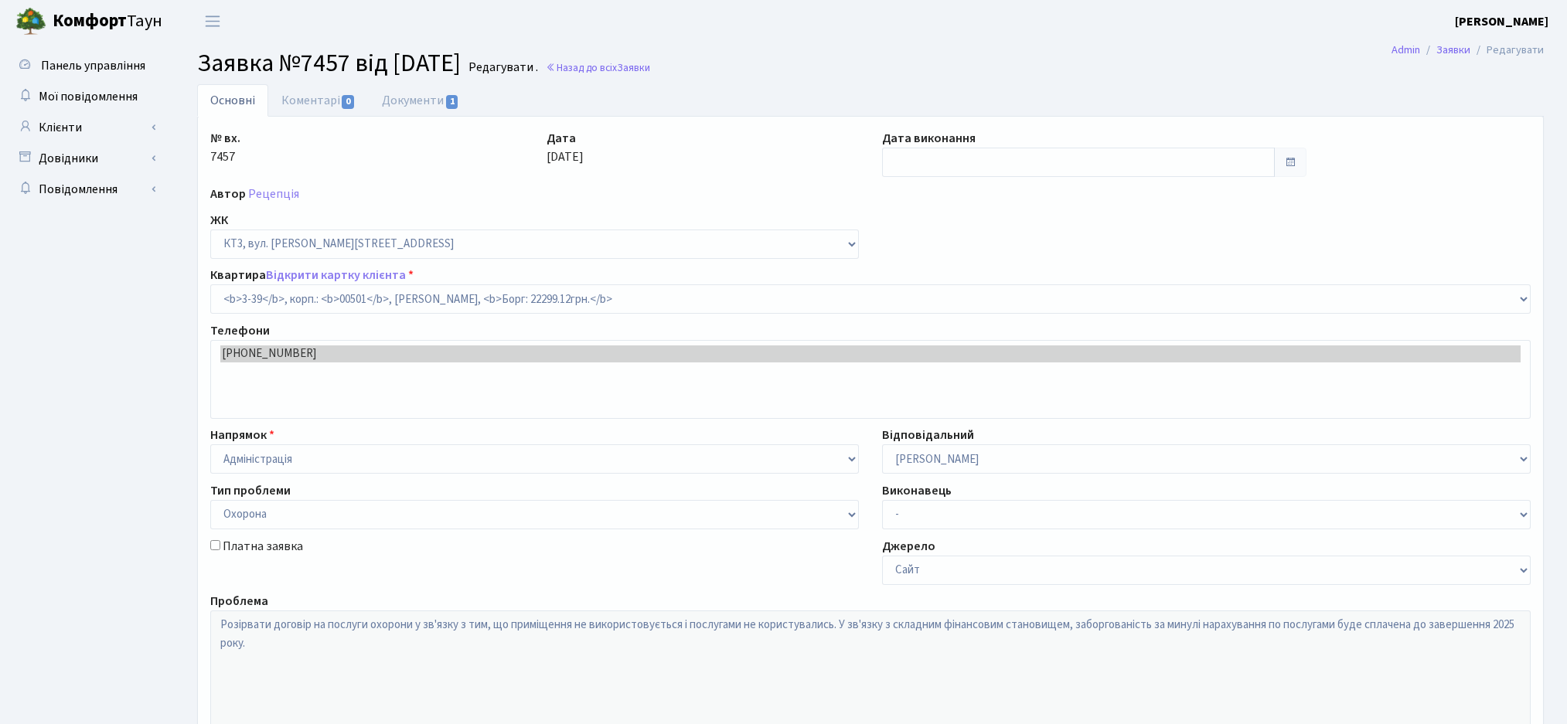
select select "16348"
select select "69"
